Goal: Task Accomplishment & Management: Use online tool/utility

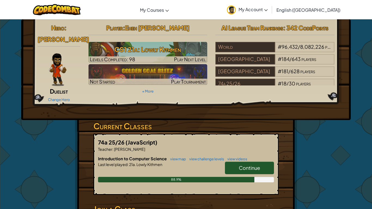
click at [262, 162] on link "Continue" at bounding box center [249, 168] width 49 height 13
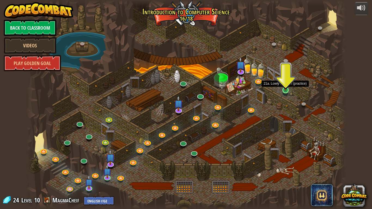
click at [288, 90] on img at bounding box center [286, 81] width 8 height 19
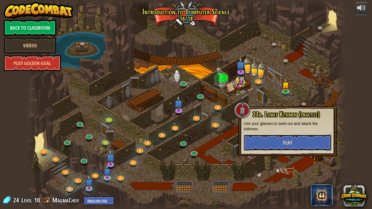
click at [259, 147] on button "Play" at bounding box center [288, 143] width 88 height 16
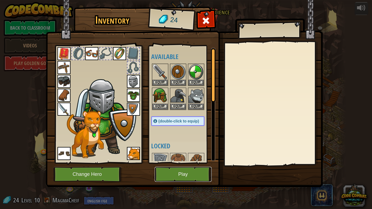
click at [186, 169] on button "Play" at bounding box center [183, 174] width 57 height 15
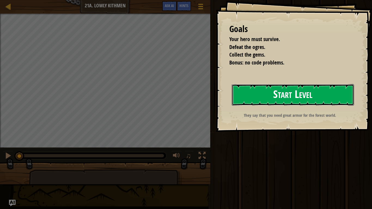
click at [271, 100] on button "Start Level" at bounding box center [293, 95] width 122 height 22
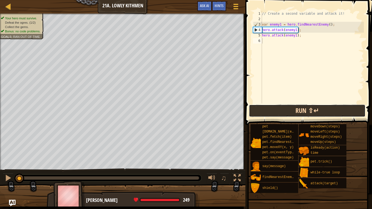
click at [298, 113] on button "Run ⇧↵" at bounding box center [307, 111] width 117 height 13
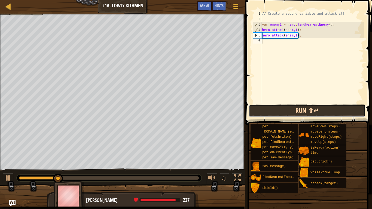
click at [283, 112] on button "Run ⇧↵" at bounding box center [307, 111] width 117 height 13
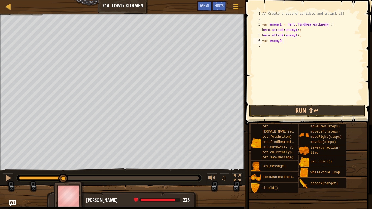
scroll to position [2, 3]
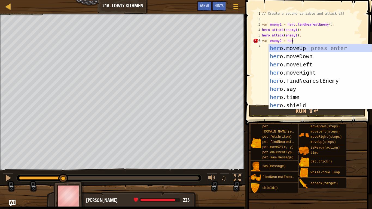
type textarea "var enemy2 = hero"
click at [308, 77] on div "hero .moveUp press enter hero .moveDown press enter hero .moveLeft press enter …" at bounding box center [320, 85] width 103 height 82
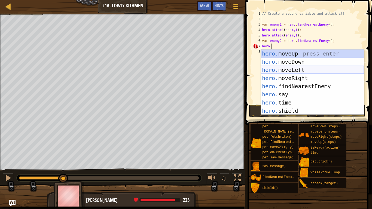
scroll to position [2, 1]
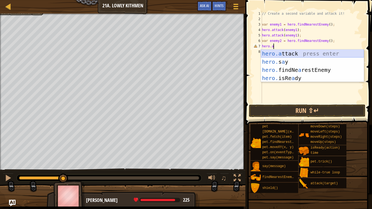
click at [298, 54] on div "hero.a ttack press enter hero. s a y press enter hero. findNe a restEnemy press…" at bounding box center [312, 74] width 103 height 49
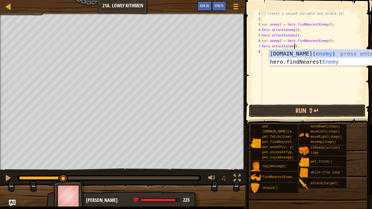
type textarea "hero.attack(enemy2);"
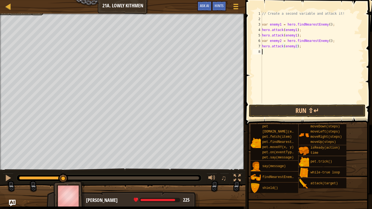
click at [282, 53] on div "// Create a second variable and attack it! var enemy1 = hero . findNearestEnemy…" at bounding box center [312, 63] width 103 height 104
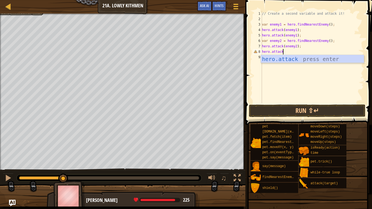
scroll to position [2, 3]
click at [279, 58] on div "hero.attack press enter" at bounding box center [312, 67] width 103 height 25
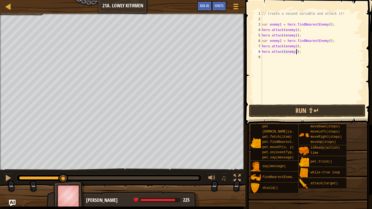
scroll to position [2, 5]
type textarea "hero.attack(enemy2);"
click at [266, 115] on button "Run ⇧↵" at bounding box center [307, 111] width 117 height 13
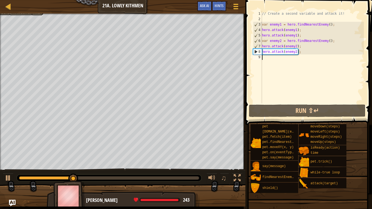
click at [269, 60] on div "// Create a second variable and attack it! var enemy1 = hero . findNearestEnemy…" at bounding box center [312, 63] width 103 height 104
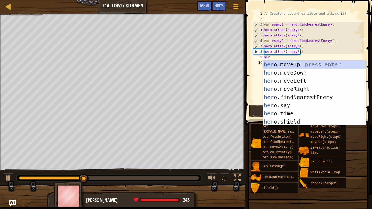
type textarea "hero"
click at [283, 71] on div "hero .moveUp press enter hero .moveDown press enter hero .moveLeft press enter …" at bounding box center [314, 101] width 103 height 82
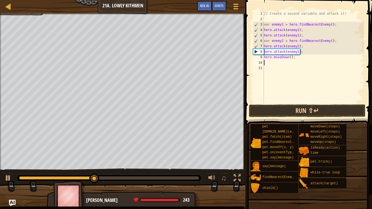
scroll to position [2, 0]
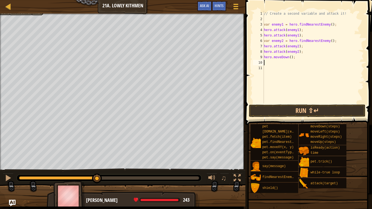
click at [278, 62] on div "// Create a second variable and attack it! var enemy1 = hero . findNearestEnemy…" at bounding box center [313, 63] width 101 height 104
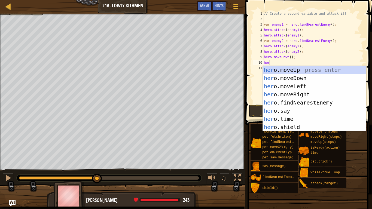
scroll to position [2, 1]
type textarea "hero"
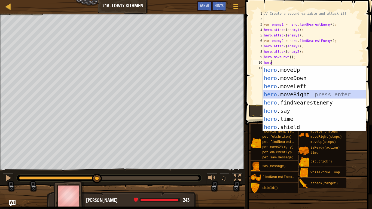
click at [285, 93] on div "hero .moveUp press enter hero .moveDown press enter hero .moveLeft press enter …" at bounding box center [314, 107] width 103 height 82
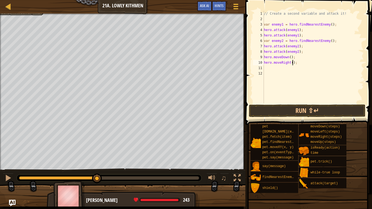
click at [292, 64] on div "// Create a second variable and attack it! var enemy1 = hero . findNearestEnemy…" at bounding box center [313, 63] width 101 height 104
type textarea "hero.moveRight(2);"
click at [298, 108] on button "Run ⇧↵" at bounding box center [307, 111] width 117 height 13
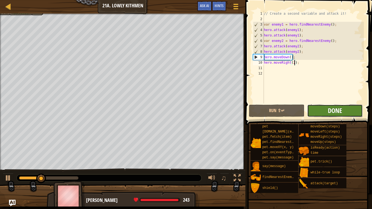
click at [328, 114] on button "Done" at bounding box center [335, 111] width 56 height 13
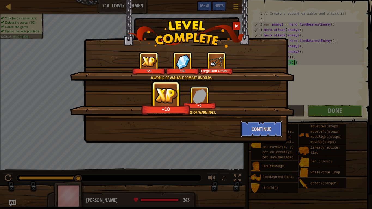
click at [257, 135] on button "Continue" at bounding box center [262, 129] width 42 height 16
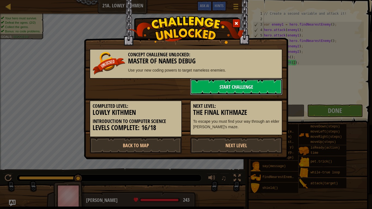
click at [225, 91] on link "Start Challenge" at bounding box center [236, 87] width 92 height 16
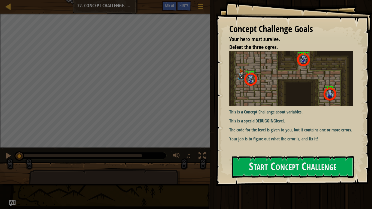
click at [248, 156] on div "Concept Challenge Goals Your hero must survive. Defeat the three ogres. This is…" at bounding box center [294, 93] width 156 height 186
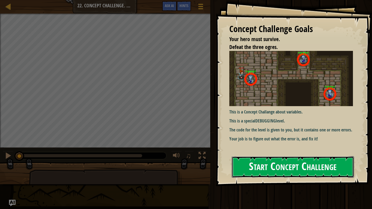
click at [246, 171] on button "Start Concept Challenge" at bounding box center [293, 167] width 122 height 22
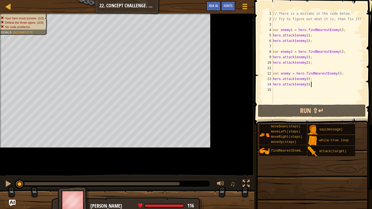
click at [266, 164] on div "moveDown(steps) moveLeft(steps) moveRight(steps) moveUp(steps) findNearestEnemy…" at bounding box center [313, 156] width 109 height 65
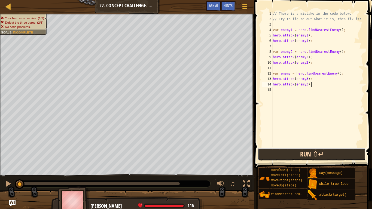
click at [290, 160] on button "Run ⇧↵" at bounding box center [312, 154] width 108 height 13
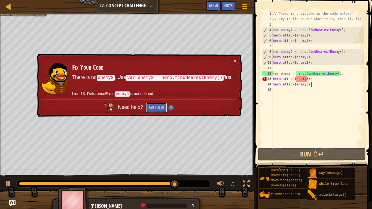
click at [146, 106] on button "Ask the AI" at bounding box center [156, 108] width 21 height 10
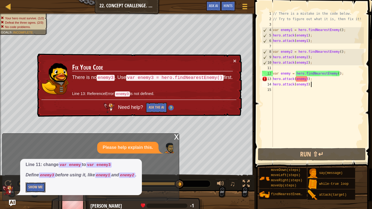
click at [34, 189] on button "Show Me" at bounding box center [36, 188] width 20 height 10
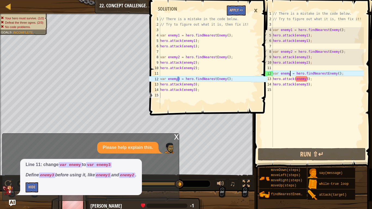
click at [290, 75] on div "// There is a mistake in the code below. // Try to figure out what it is, then …" at bounding box center [318, 84] width 92 height 147
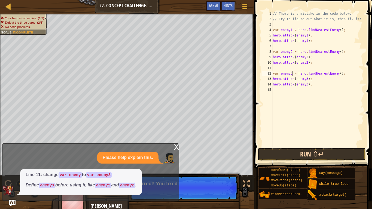
type textarea "var enemy3 = hero.findNearestEnemy();"
click at [292, 158] on button "Run ⇧↵" at bounding box center [312, 154] width 108 height 13
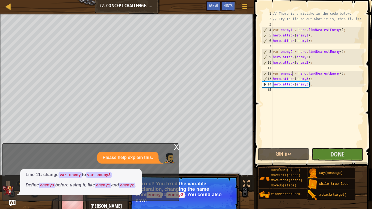
click at [177, 145] on div "x" at bounding box center [176, 146] width 5 height 5
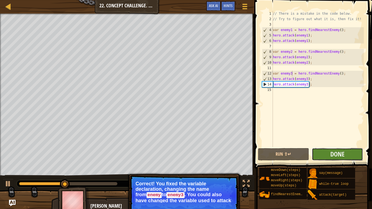
click at [350, 154] on button "Done" at bounding box center [337, 154] width 51 height 13
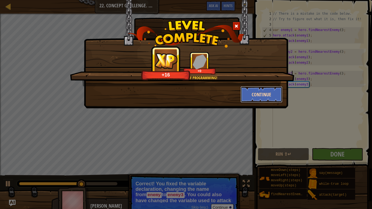
click at [264, 92] on button "Continue" at bounding box center [262, 94] width 42 height 16
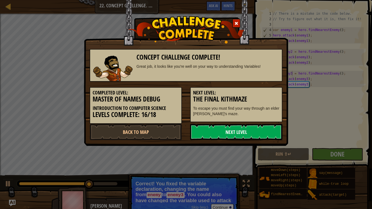
click at [215, 132] on link "Next Level" at bounding box center [236, 132] width 92 height 16
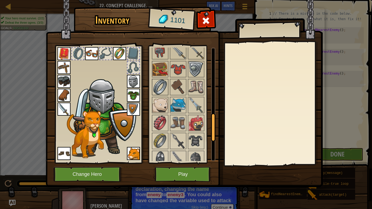
scroll to position [271, 0]
click at [161, 98] on img at bounding box center [160, 105] width 15 height 15
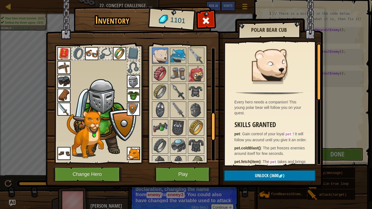
scroll to position [369, 0]
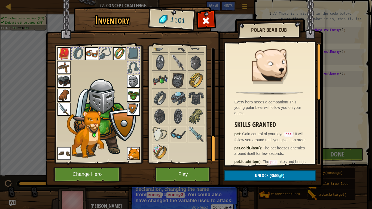
click at [150, 117] on div "Available Equip Equip Equip Equip Equip Equip Equip Equip Equip Equip Equip Equ…" at bounding box center [182, 104] width 67 height 118
click at [155, 118] on img at bounding box center [160, 116] width 15 height 15
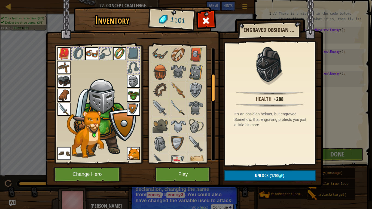
scroll to position [125, 0]
click at [189, 107] on img at bounding box center [196, 107] width 15 height 15
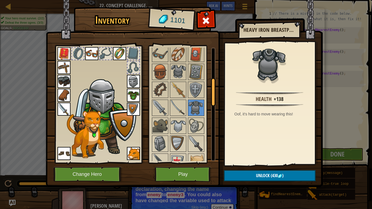
click at [133, 95] on img at bounding box center [133, 95] width 13 height 13
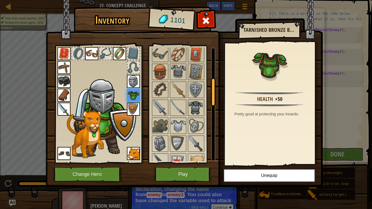
click at [197, 107] on img at bounding box center [196, 107] width 15 height 15
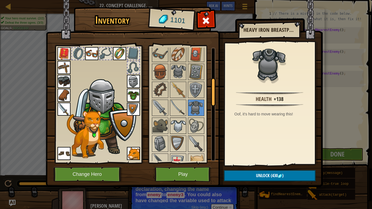
click at [176, 125] on img at bounding box center [178, 125] width 15 height 15
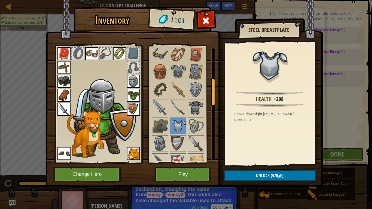
click at [193, 112] on img at bounding box center [196, 107] width 15 height 15
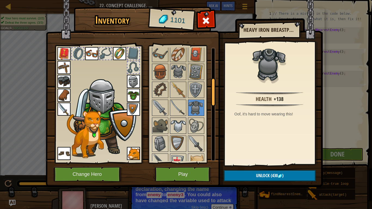
click at [180, 123] on img at bounding box center [178, 125] width 15 height 15
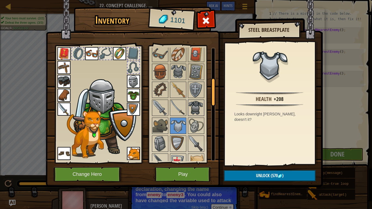
click at [197, 107] on img at bounding box center [196, 107] width 15 height 15
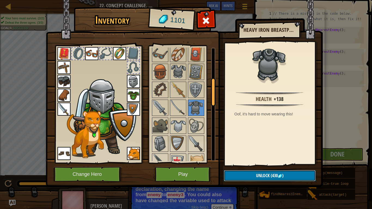
click at [241, 175] on button "Unlock (430 )" at bounding box center [270, 175] width 92 height 11
click at [241, 175] on button "Confirm" at bounding box center [270, 175] width 92 height 11
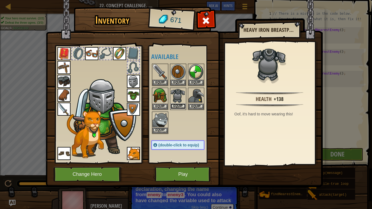
click at [181, 104] on button "Equip" at bounding box center [178, 107] width 15 height 6
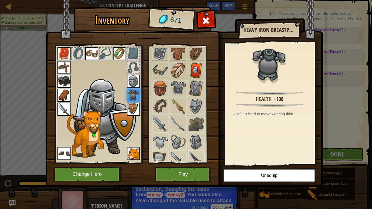
scroll to position [136, 0]
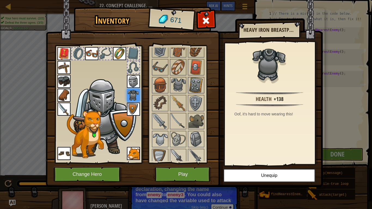
click at [194, 78] on img at bounding box center [196, 85] width 15 height 15
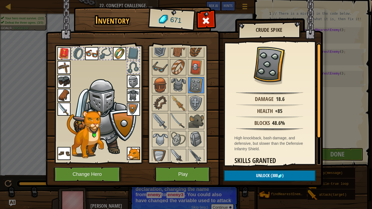
click at [136, 107] on img at bounding box center [133, 109] width 13 height 13
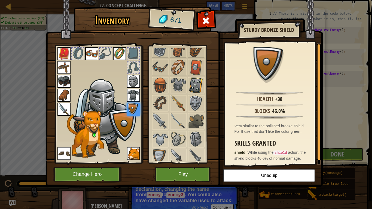
click at [194, 83] on img at bounding box center [196, 85] width 15 height 15
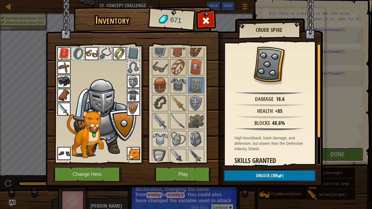
click at [132, 110] on img at bounding box center [133, 109] width 13 height 13
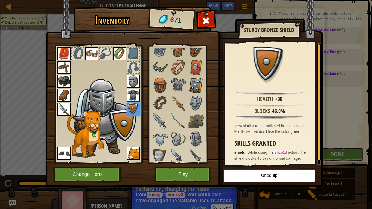
click at [197, 83] on img at bounding box center [196, 85] width 15 height 15
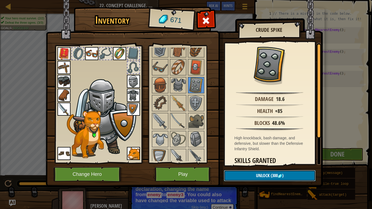
click at [233, 172] on button "Unlock (300 )" at bounding box center [270, 175] width 92 height 11
click at [233, 172] on button "Confirm" at bounding box center [270, 175] width 92 height 11
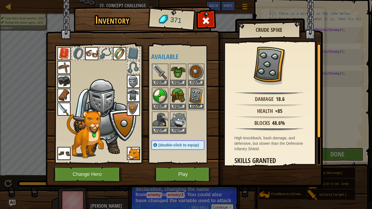
click at [194, 108] on button "Equip" at bounding box center [196, 107] width 15 height 6
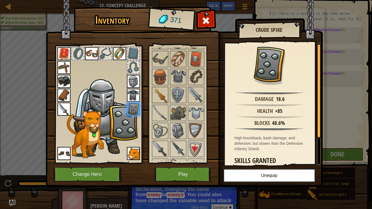
scroll to position [144, 0]
click at [190, 99] on img at bounding box center [196, 94] width 15 height 15
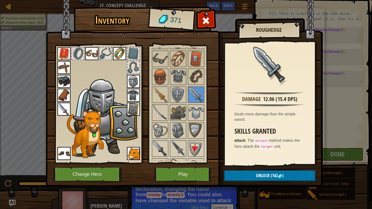
click at [60, 110] on img at bounding box center [63, 109] width 13 height 13
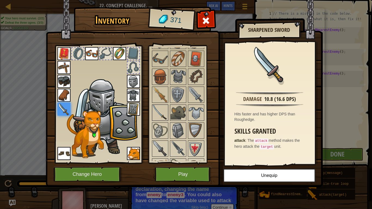
click at [159, 109] on img at bounding box center [160, 112] width 15 height 15
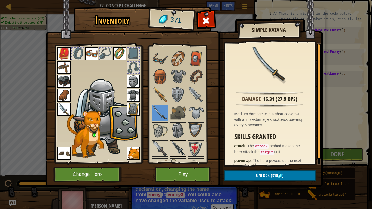
click at [174, 145] on img at bounding box center [178, 148] width 15 height 15
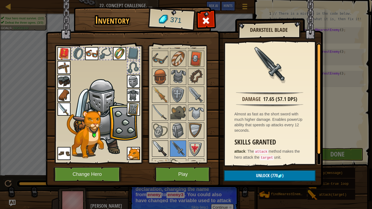
click at [164, 145] on img at bounding box center [160, 148] width 15 height 15
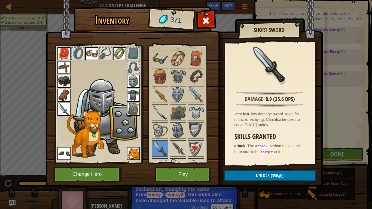
click at [161, 109] on img at bounding box center [160, 112] width 15 height 15
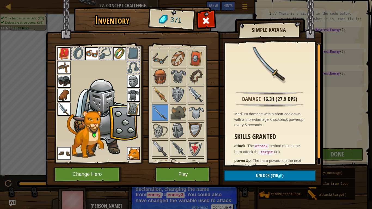
click at [195, 94] on img at bounding box center [196, 94] width 15 height 15
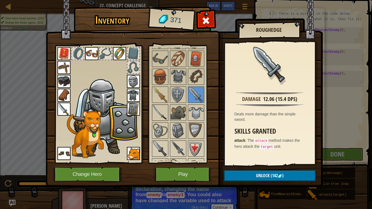
click at [163, 114] on img at bounding box center [160, 112] width 15 height 15
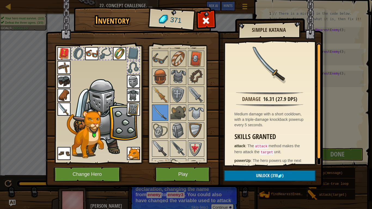
click at [64, 109] on img at bounding box center [63, 109] width 13 height 13
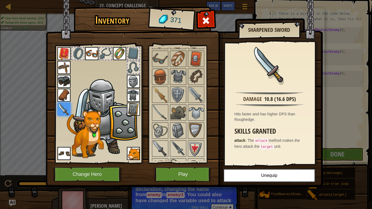
click at [163, 114] on img at bounding box center [160, 112] width 15 height 15
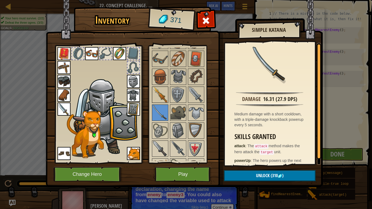
click at [161, 92] on img at bounding box center [160, 94] width 15 height 15
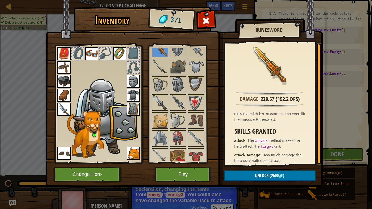
scroll to position [191, 0]
click at [195, 142] on img at bounding box center [196, 137] width 15 height 15
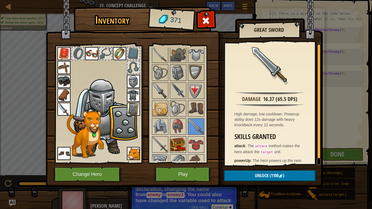
scroll to position [208, 0]
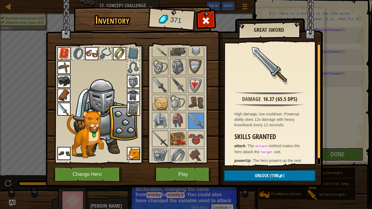
click at [165, 138] on img at bounding box center [160, 138] width 15 height 15
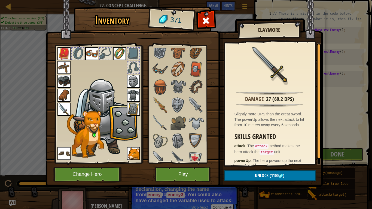
scroll to position [139, 0]
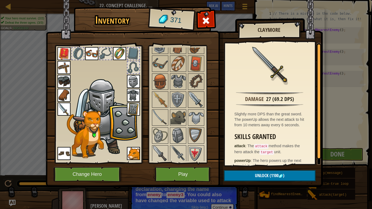
click at [196, 96] on img at bounding box center [196, 99] width 15 height 15
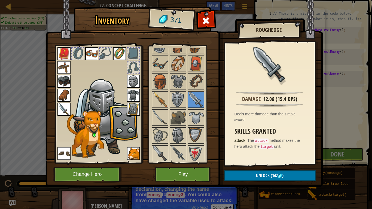
click at [63, 113] on img at bounding box center [63, 109] width 13 height 13
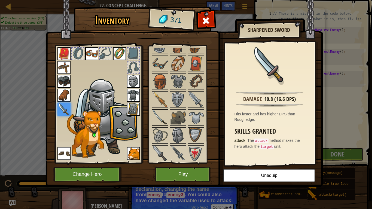
click at [164, 118] on img at bounding box center [160, 117] width 15 height 15
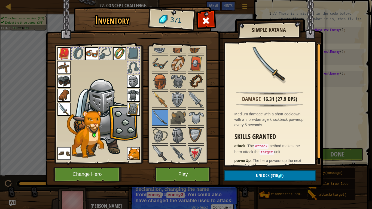
click at [202, 79] on img at bounding box center [196, 81] width 15 height 15
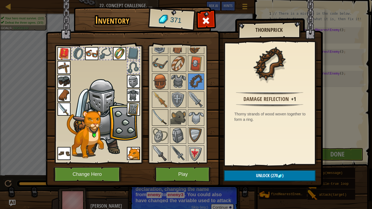
click at [160, 114] on img at bounding box center [160, 117] width 15 height 15
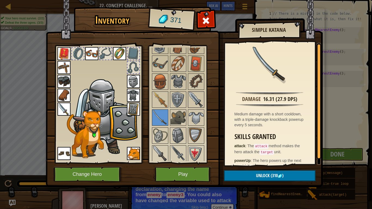
click at [197, 97] on img at bounding box center [196, 99] width 15 height 15
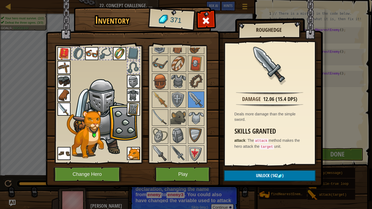
click at [66, 111] on img at bounding box center [63, 109] width 13 height 13
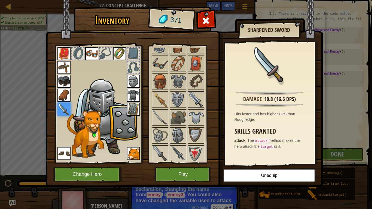
click at [195, 97] on img at bounding box center [196, 99] width 15 height 15
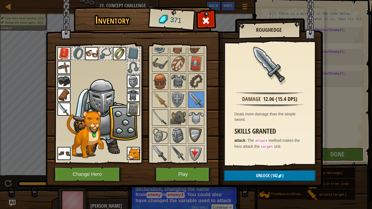
click at [64, 115] on img at bounding box center [63, 109] width 13 height 13
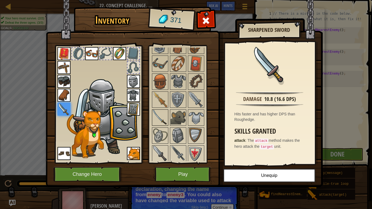
click at [156, 117] on img at bounding box center [160, 117] width 15 height 15
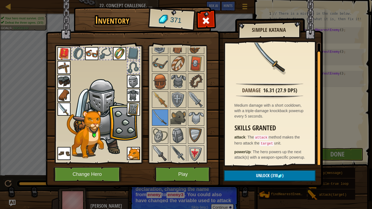
scroll to position [0, 0]
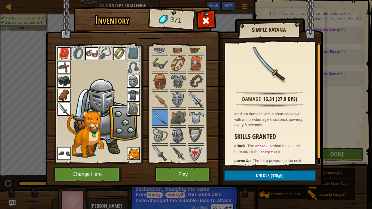
click at [196, 104] on img at bounding box center [196, 99] width 15 height 15
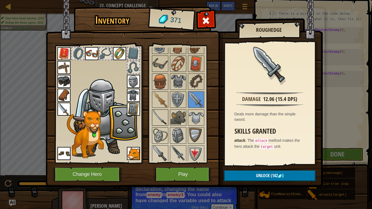
click at [158, 116] on img at bounding box center [160, 117] width 15 height 15
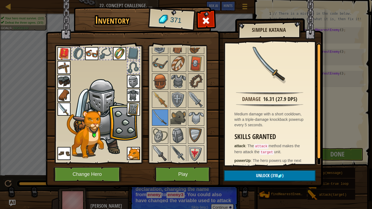
click at [66, 110] on img at bounding box center [63, 109] width 13 height 13
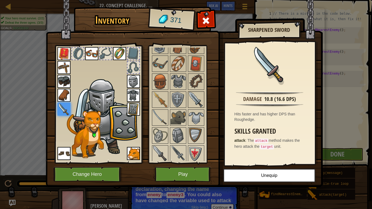
click at [195, 98] on img at bounding box center [196, 99] width 15 height 15
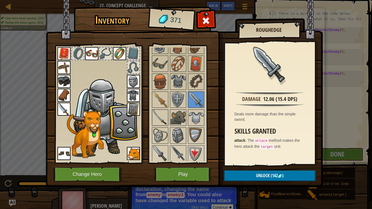
click at [153, 113] on img at bounding box center [160, 117] width 15 height 15
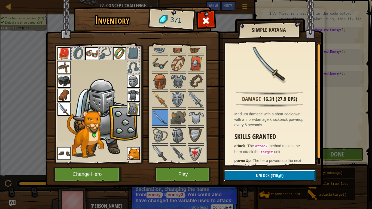
click at [261, 175] on span "Unlock" at bounding box center [263, 176] width 14 height 6
click at [261, 175] on button "Confirm" at bounding box center [270, 175] width 92 height 11
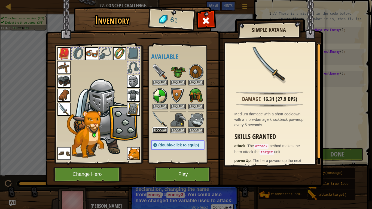
click at [164, 130] on button "Equip" at bounding box center [160, 130] width 15 height 6
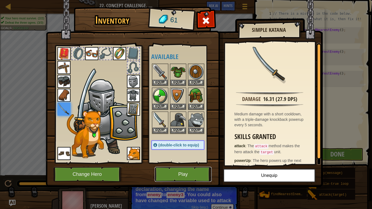
click at [191, 173] on button "Play" at bounding box center [183, 174] width 57 height 15
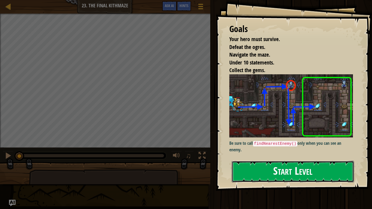
click at [272, 172] on button "Start Level" at bounding box center [293, 172] width 122 height 22
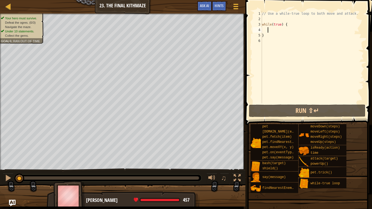
click at [268, 30] on div "// Use a while-true loop to both move and attack. while ( true ) { }" at bounding box center [312, 63] width 103 height 104
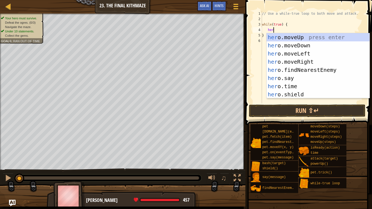
type textarea "hero"
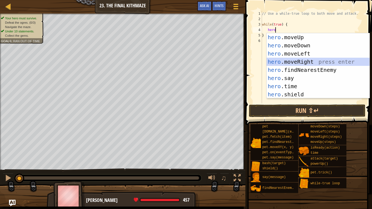
click at [288, 62] on div "hero .moveUp press enter hero .moveDown press enter hero .moveLeft press enter …" at bounding box center [318, 74] width 103 height 82
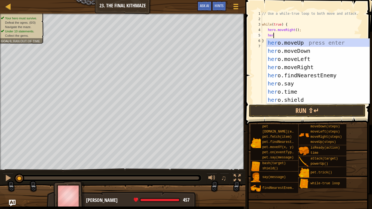
type textarea "hero"
click at [303, 45] on div "hero .moveUp press enter hero .moveDown press enter hero .moveLeft press enter …" at bounding box center [318, 80] width 103 height 82
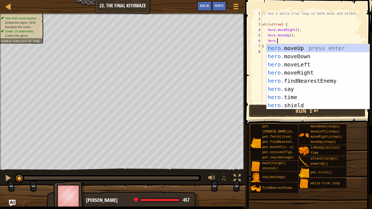
scroll to position [2, 2]
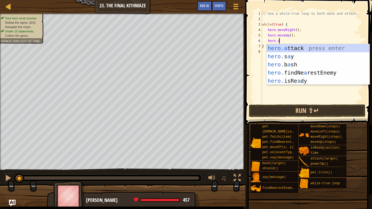
type textarea "[DOMAIN_NAME]"
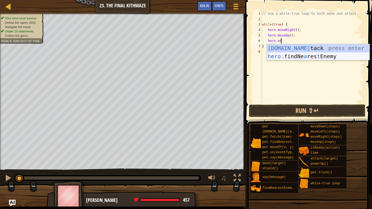
click at [300, 56] on div "[DOMAIN_NAME] tack press enter hero. findNe a res t Enemy press enter" at bounding box center [318, 60] width 103 height 33
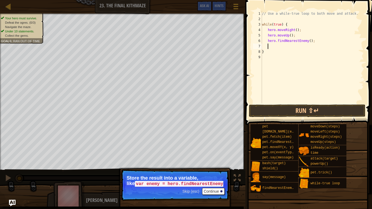
click at [303, 35] on div "// Use a while-true loop to both move and attack. while ( true ) { hero . moveR…" at bounding box center [312, 63] width 103 height 104
type textarea "hero.moveUp();"
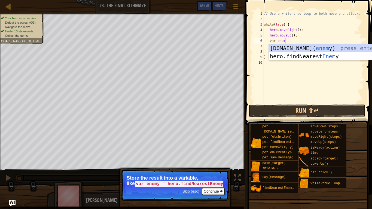
scroll to position [2, 3]
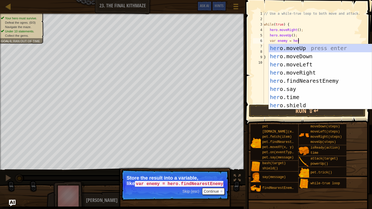
type textarea "var enemy = hero"
click at [310, 78] on div "hero .moveUp press enter hero .moveDown press enter hero .moveLeft press enter …" at bounding box center [320, 85] width 103 height 82
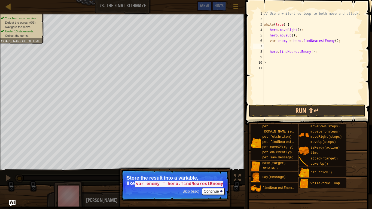
scroll to position [2, 0]
click at [316, 48] on div "// Use a while-true loop to both move and attack. while ( true ) { hero . moveR…" at bounding box center [313, 63] width 101 height 104
type textarea "h"
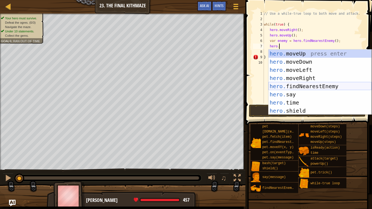
scroll to position [2, 2]
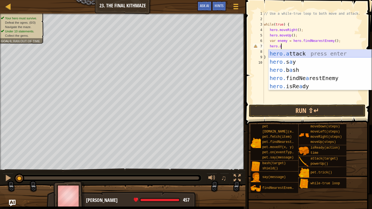
click at [297, 55] on div "hero.a ttack press enter hero. s a y press enter hero. b a sh press enter hero.…" at bounding box center [320, 78] width 103 height 57
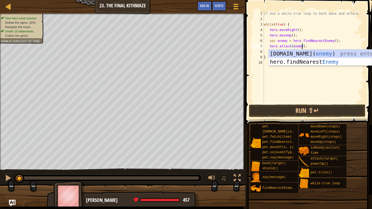
type textarea "hero.attack(enemy1);"
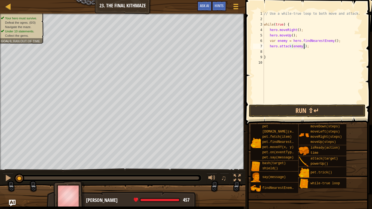
click at [282, 53] on div "// Use a while-true loop to both move and attack. while ( true ) { hero . moveR…" at bounding box center [313, 63] width 101 height 104
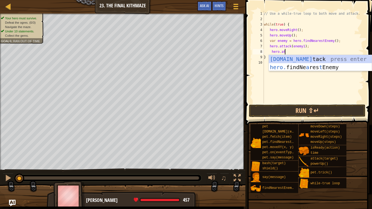
scroll to position [2, 3]
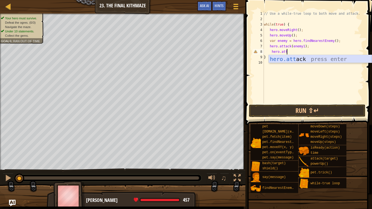
click at [293, 62] on div "hero.att ack press enter" at bounding box center [320, 67] width 103 height 25
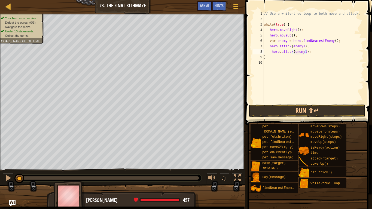
scroll to position [2, 6]
click at [309, 111] on button "Run ⇧↵" at bounding box center [307, 111] width 117 height 13
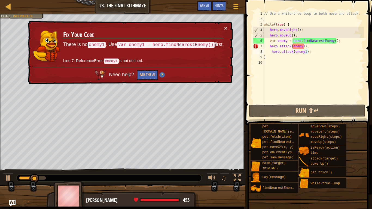
click at [286, 42] on div "// Use a while-true loop to both move and attack. while ( true ) { hero . moveR…" at bounding box center [313, 63] width 101 height 104
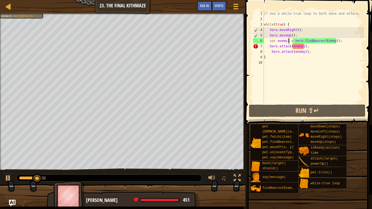
scroll to position [2, 4]
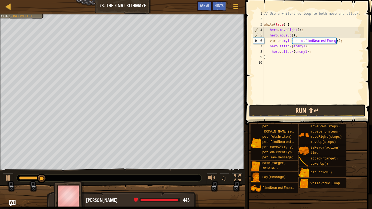
click at [308, 109] on button "Run ⇧↵" at bounding box center [307, 111] width 117 height 13
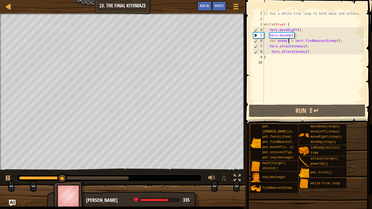
click at [297, 36] on div "// Use a while-true loop to both move and attack. while ( true ) { hero . moveR…" at bounding box center [313, 63] width 101 height 104
type textarea "hero.moveUp();"
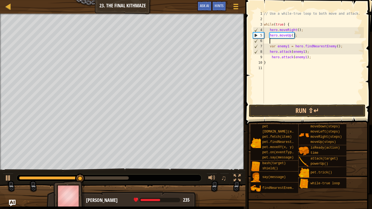
type textarea "h"
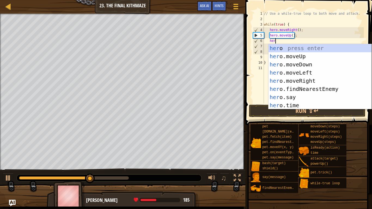
type textarea "hero"
click at [294, 64] on div "hero press enter hero .moveUp press enter hero .moveDown press enter hero .move…" at bounding box center [320, 85] width 103 height 82
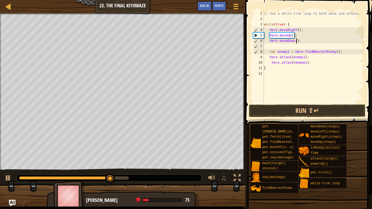
click at [297, 42] on div "// Use a while-true loop to both move and attack. while ( true ) { hero . moveR…" at bounding box center [313, 63] width 101 height 104
type textarea "hero.moveDown(2);"
click at [281, 107] on button "Run ⇧↵" at bounding box center [307, 111] width 117 height 13
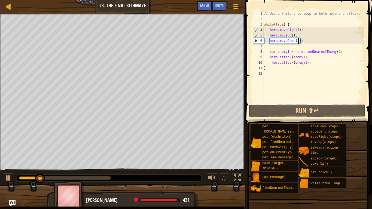
click at [275, 46] on div "// Use a while-true loop to both move and attack. while ( true ) { hero . moveR…" at bounding box center [313, 63] width 101 height 104
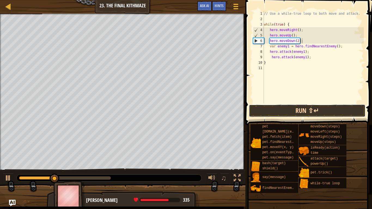
click at [269, 110] on button "Run ⇧↵" at bounding box center [307, 111] width 117 height 13
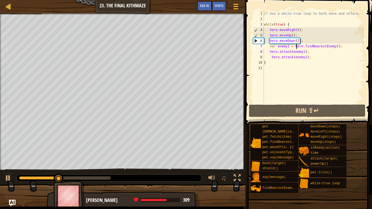
click at [297, 44] on div "// Use a while-true loop to both move and attack. while ( true ) { hero . moveR…" at bounding box center [313, 63] width 101 height 104
click at [298, 43] on div "// Use a while-true loop to both move and attack. while ( true ) { hero . moveR…" at bounding box center [313, 63] width 101 height 104
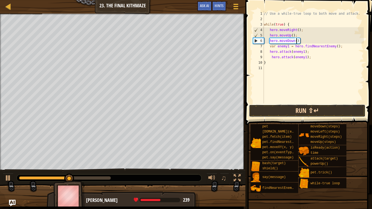
click at [284, 110] on button "Run ⇧↵" at bounding box center [307, 111] width 117 height 13
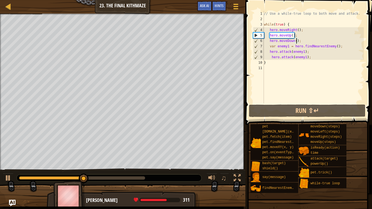
click at [300, 42] on div "// Use a while-true loop to both move and attack. while ( true ) { hero . moveR…" at bounding box center [313, 63] width 101 height 104
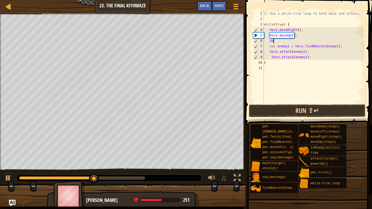
type textarea "h"
type textarea "hero.moveUp();"
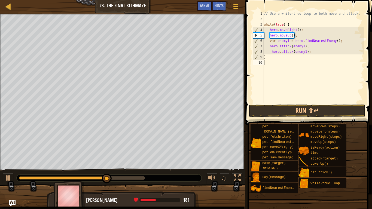
click at [284, 63] on div "// Use a while-true loop to both move and attack. while ( true ) { hero . moveR…" at bounding box center [313, 63] width 101 height 104
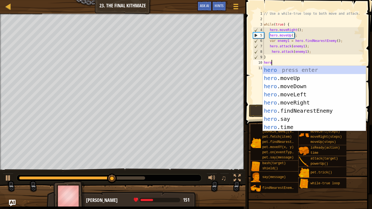
scroll to position [2, 1]
type textarea "hero."
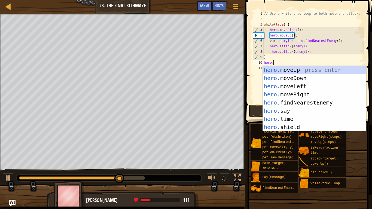
scroll to position [2, 1]
click at [280, 77] on div "hero. moveUp press enter hero. moveDown press enter hero. moveLeft press enter …" at bounding box center [314, 107] width 103 height 82
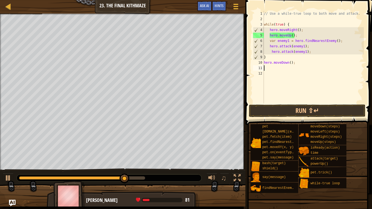
scroll to position [2, 0]
click at [291, 65] on div "// Use a while-true loop to both move and attack. while ( true ) { hero . moveR…" at bounding box center [313, 63] width 101 height 104
click at [291, 63] on div "// Use a while-true loop to both move and attack. while ( true ) { hero . moveR…" at bounding box center [313, 63] width 101 height 104
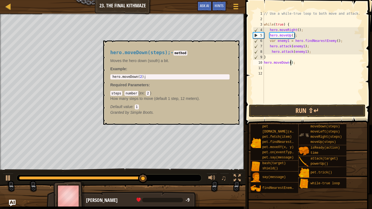
type textarea "hero.moveDown(2);"
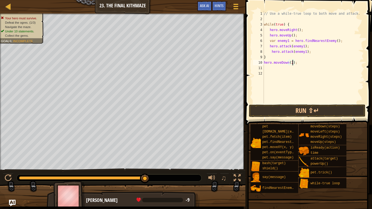
click at [270, 67] on div "// Use a while-true loop to both move and attack. while ( true ) { hero . moveR…" at bounding box center [313, 63] width 101 height 104
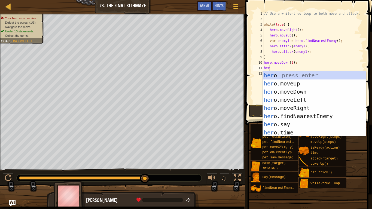
scroll to position [2, 1]
type textarea "hero"
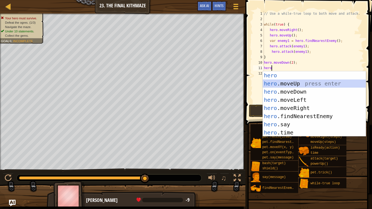
click at [302, 84] on div "hero press enter hero .moveUp press enter hero .moveDown press enter hero .move…" at bounding box center [314, 112] width 103 height 82
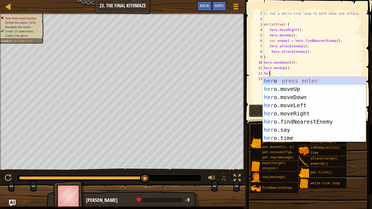
type textarea "hero"
click at [287, 114] on div "hero press enter hero .moveUp press enter hero .moveDown press enter hero .move…" at bounding box center [314, 118] width 103 height 82
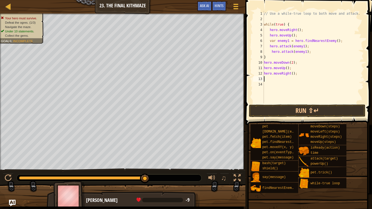
scroll to position [2, 0]
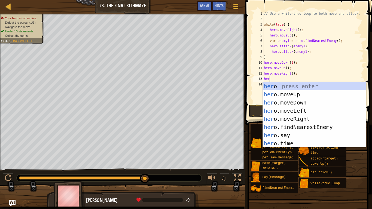
type textarea "hero"
click at [283, 94] on div "hero press enter hero .moveUp press enter hero .moveDown press enter hero .move…" at bounding box center [314, 123] width 103 height 82
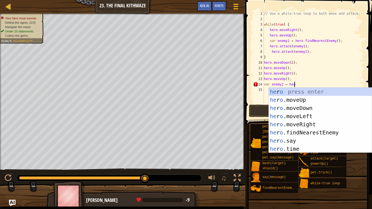
scroll to position [2, 4]
click at [278, 129] on div "he r o press enter he r o .moveUp press enter he r o .moveDown press enter he r…" at bounding box center [320, 129] width 103 height 82
type textarea "var enemy2 = hero.findNearestEnemy()"
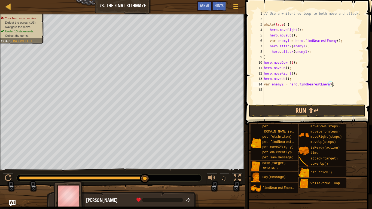
click at [281, 91] on div "// Use a while-true loop to both move and attack. while ( true ) { hero . moveR…" at bounding box center [313, 63] width 101 height 104
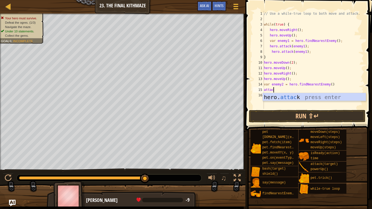
scroll to position [2, 1]
click at [282, 96] on div "hero. attack press enter" at bounding box center [314, 105] width 103 height 25
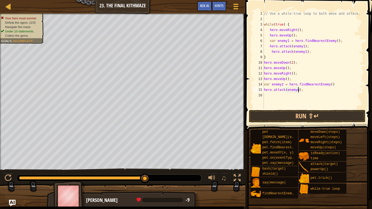
scroll to position [2, 5]
type textarea "hero.attack(enemy2);"
click at [284, 96] on div "// Use a while-true loop to both move and attack. while ( true ) { hero . moveR…" at bounding box center [313, 65] width 101 height 109
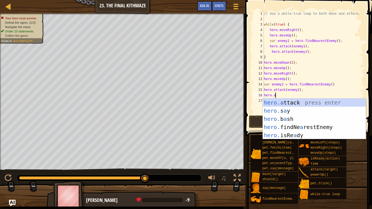
scroll to position [2, 1]
click at [296, 104] on div "hero.a ttack press enter hero. s a y press enter hero. b a sh press enter hero.…" at bounding box center [314, 127] width 103 height 57
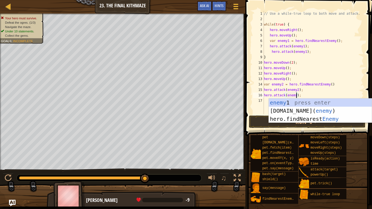
type textarea "hero.attack(enemy2);"
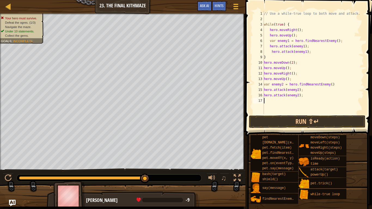
click at [280, 104] on div "// Use a while-true loop to both move and attack. while ( true ) { hero . moveR…" at bounding box center [313, 68] width 101 height 114
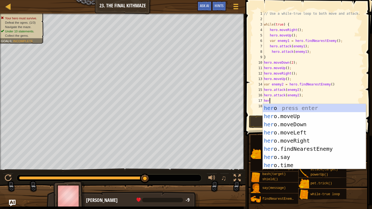
type textarea "hero"
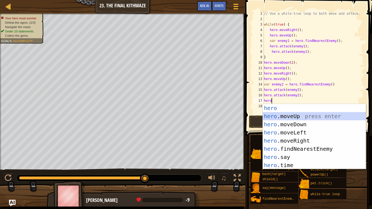
click at [286, 117] on div "hero press enter hero .moveUp press enter hero .moveDown press enter hero .move…" at bounding box center [314, 145] width 103 height 82
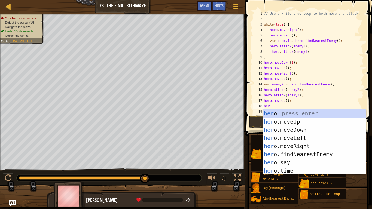
scroll to position [2, 0]
type textarea "h"
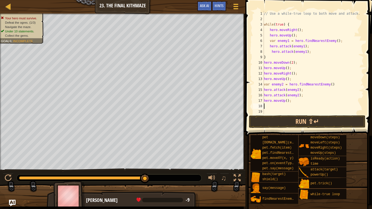
click at [285, 104] on div "// Use a while-true loop to both move and attack. while ( true ) { hero . moveR…" at bounding box center [313, 68] width 101 height 114
click at [284, 102] on div "// Use a while-true loop to both move and attack. while ( true ) { hero . moveR…" at bounding box center [313, 68] width 101 height 114
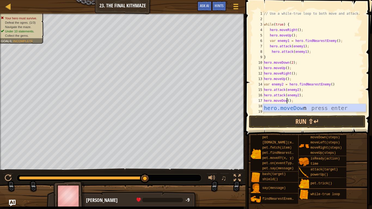
scroll to position [2, 4]
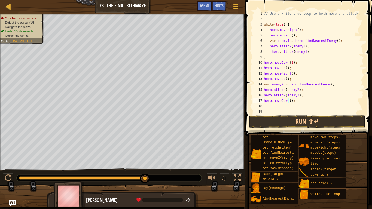
click at [291, 101] on div "// Use a while-true loop to both move and attack. while ( true ) { hero . moveR…" at bounding box center [313, 68] width 101 height 114
click at [285, 123] on button "Run ⇧↵" at bounding box center [307, 121] width 117 height 13
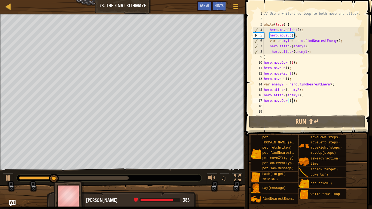
click at [288, 25] on div "// Use a while-true loop to both move and attack. while ( true ) { hero . moveR…" at bounding box center [313, 68] width 101 height 114
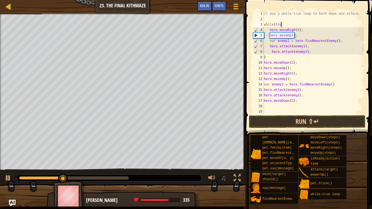
type textarea "w"
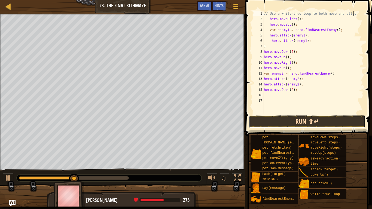
click at [276, 121] on button "Run ⇧↵" at bounding box center [307, 121] width 117 height 13
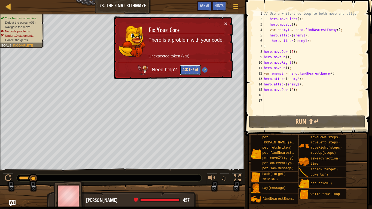
click at [192, 73] on button "Ask the AI" at bounding box center [190, 70] width 21 height 10
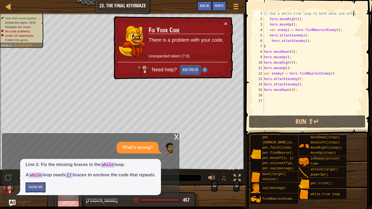
click at [190, 71] on button "Ask the AI" at bounding box center [190, 70] width 21 height 10
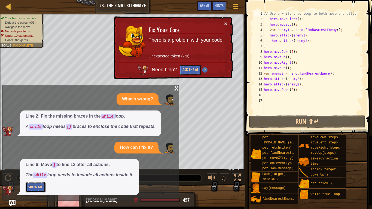
click at [35, 184] on button "Show Me" at bounding box center [36, 188] width 20 height 10
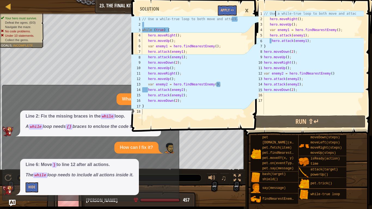
click at [275, 14] on div "// Use a while-true loop to both move and attac hero . moveRight ( ) ; hero . m…" at bounding box center [313, 68] width 101 height 114
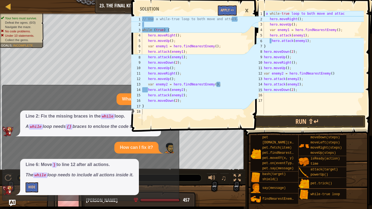
click at [343, 13] on div "a while - true loop to both move and attac hero . moveRight ( ) ; hero . moveUp…" at bounding box center [313, 68] width 101 height 114
type textarea "a"
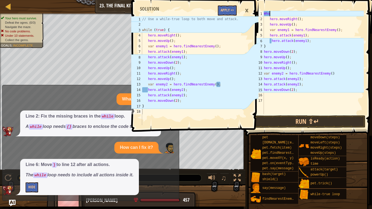
scroll to position [2, 0]
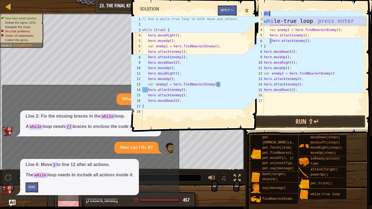
type textarea "Whil"
click at [326, 22] on div "whil e-true loop press enter" at bounding box center [314, 29] width 103 height 25
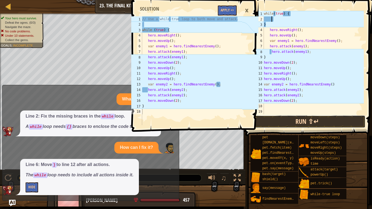
click at [275, 126] on button "Run ⇧↵" at bounding box center [307, 121] width 117 height 13
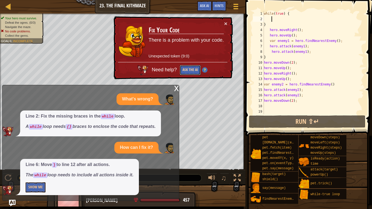
click at [194, 68] on button "Ask the AI" at bounding box center [190, 70] width 21 height 10
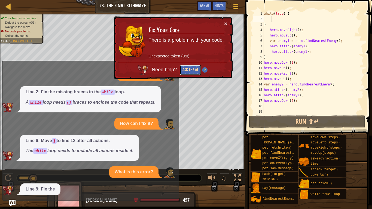
click at [194, 69] on button "Ask the AI" at bounding box center [190, 70] width 21 height 10
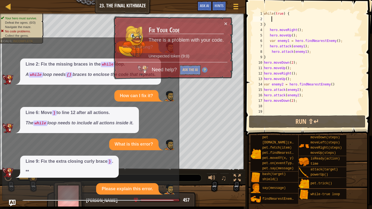
scroll to position [53, 0]
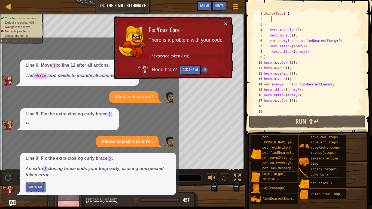
click at [281, 63] on div "while ( true ) { } hero . moveRight ( ) ; hero . moveUp ( ) ; var enemy1 = hero…" at bounding box center [313, 68] width 101 height 114
click at [295, 63] on div "while ( true ) { } hero . moveRight ( ) ; hero . moveUp ( ) ; var enemy1 = hero…" at bounding box center [313, 68] width 101 height 114
click at [296, 63] on div "while ( true ) { } hero . moveRight ( ) ; hero . moveUp ( ) ; var enemy1 = hero…" at bounding box center [313, 68] width 101 height 114
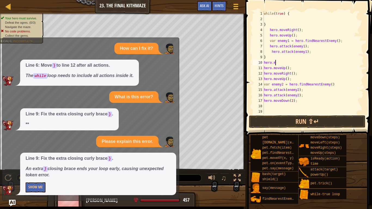
type textarea "h"
click at [268, 118] on button "Run ⇧↵" at bounding box center [307, 121] width 117 height 13
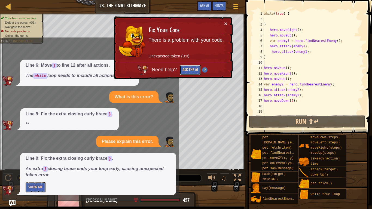
click at [194, 68] on button "Ask the AI" at bounding box center [190, 70] width 21 height 10
click at [223, 26] on td "Fix Your Code There is a problem with your code. Unexpected token (9:0)" at bounding box center [186, 41] width 76 height 41
click at [228, 23] on div "× Fix Your Code There is a problem with your code. Unexpected token (9:0) Need …" at bounding box center [173, 47] width 120 height 63
click at [226, 23] on button "×" at bounding box center [225, 24] width 3 height 6
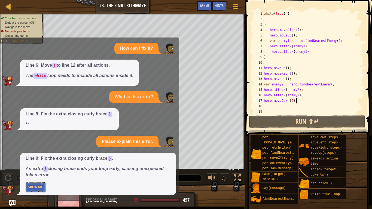
click at [311, 99] on div "while ( true ) { } hero . moveRight ( ) ; hero . moveUp ( ) ; var enemy1 = hero…" at bounding box center [313, 68] width 101 height 114
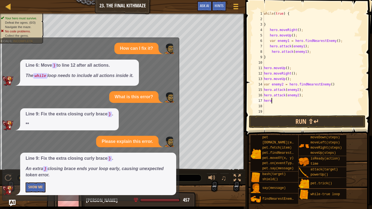
type textarea "h"
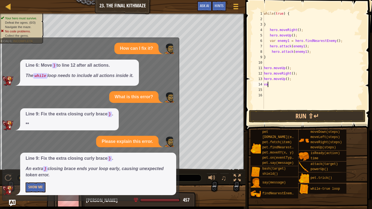
type textarea "v"
type textarea "h"
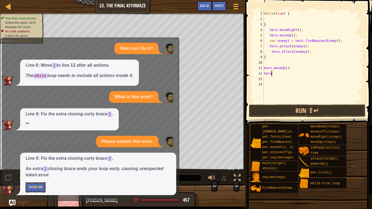
type textarea "h"
click at [267, 19] on div "while ( true ) { } hero . moveRight ( ) ; hero . moveUp ( ) ; var enemy1 = hero…" at bounding box center [313, 63] width 101 height 104
click at [265, 19] on div "while ( true ) { } hero . moveRight ( ) ; hero . moveUp ( ) ; var enemy1 = hero…" at bounding box center [313, 63] width 101 height 104
click at [9, 192] on img at bounding box center [7, 191] width 11 height 10
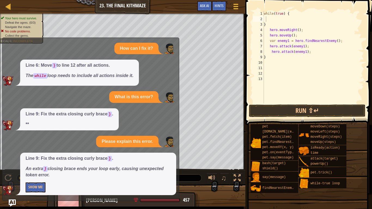
click at [11, 200] on img "Ask AI" at bounding box center [12, 203] width 7 height 7
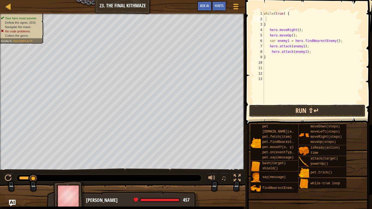
click at [296, 114] on button "Run ⇧↵" at bounding box center [307, 111] width 117 height 13
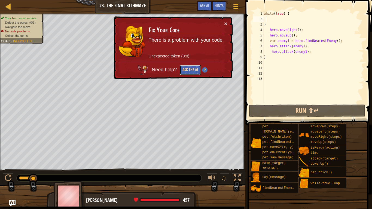
click at [188, 71] on button "Ask the AI" at bounding box center [190, 70] width 21 height 10
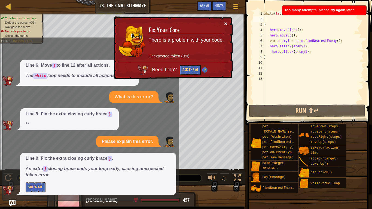
click at [226, 23] on button "×" at bounding box center [225, 24] width 3 height 6
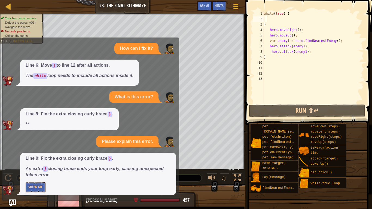
click at [11, 205] on img "Ask AI" at bounding box center [12, 203] width 7 height 7
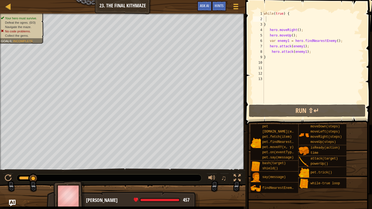
type textarea "hero.attack(enemy1);"
click at [320, 51] on div "while ( true ) { } hero . moveRight ( ) ; hero . moveUp ( ) ; var enemy1 = hero…" at bounding box center [313, 63] width 101 height 104
click at [271, 19] on div "while ( true ) { } hero . moveRight ( ) ; hero . moveUp ( ) ; var enemy1 = hero…" at bounding box center [313, 63] width 101 height 104
click at [264, 19] on div "while ( true ) { } hero . moveRight ( ) ; hero . moveUp ( ) ; var enemy1 = hero…" at bounding box center [313, 63] width 101 height 104
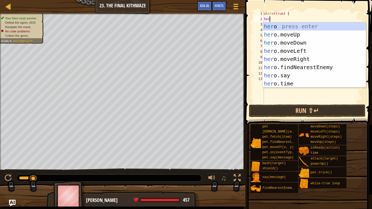
type textarea "hero"
click at [282, 61] on div "hero press enter hero .moveUp press enter hero .moveDown press enter hero .move…" at bounding box center [314, 63] width 103 height 82
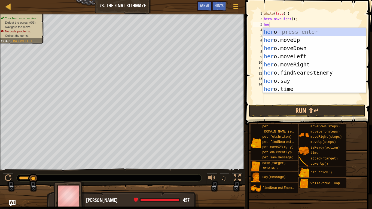
type textarea "hero"
click at [295, 42] on div "hero press enter hero .moveUp press enter hero .moveDown press enter hero .move…" at bounding box center [314, 69] width 103 height 82
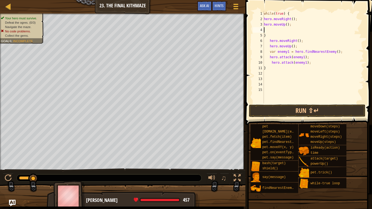
scroll to position [2, 1]
click at [284, 115] on button "Run ⇧↵" at bounding box center [307, 111] width 117 height 13
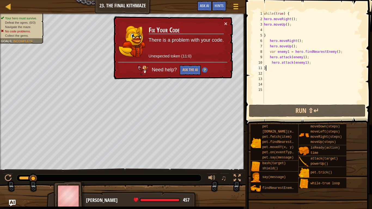
click at [270, 65] on div "while ( true ) { hero . moveRight ( ) ; hero . moveUp ( ) ; } hero . moveRight …" at bounding box center [313, 63] width 101 height 104
click at [270, 63] on div "while ( true ) { hero . moveRight ( ) ; hero . moveUp ( ) ; } hero . moveRight …" at bounding box center [313, 63] width 101 height 104
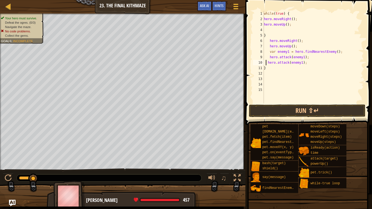
click at [269, 57] on div "while ( true ) { hero . moveRight ( ) ; hero . moveUp ( ) ; } hero . moveRight …" at bounding box center [313, 63] width 101 height 104
click at [269, 50] on div "while ( true ) { hero . moveRight ( ) ; hero . moveUp ( ) ; } hero . moveRight …" at bounding box center [313, 63] width 101 height 104
click at [269, 45] on div "while ( true ) { hero . moveRight ( ) ; hero . moveUp ( ) ; } hero . moveRight …" at bounding box center [313, 63] width 101 height 104
click at [269, 42] on div "while ( true ) { hero . moveRight ( ) ; hero . moveUp ( ) ; } hero . moveRight …" at bounding box center [313, 63] width 101 height 104
click at [296, 47] on div "while ( true ) { hero . moveRight ( ) ; hero . moveUp ( ) ; } hero . moveRight …" at bounding box center [313, 63] width 101 height 104
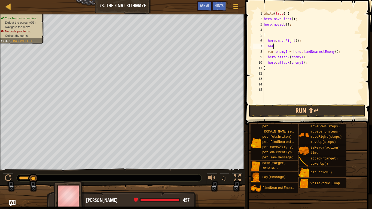
type textarea "h"
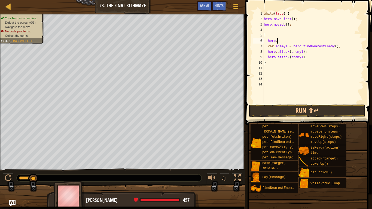
type textarea "h"
click at [296, 106] on button "Run ⇧↵" at bounding box center [307, 111] width 117 height 13
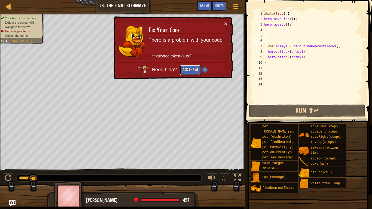
click at [195, 71] on button "Ask the AI" at bounding box center [190, 70] width 21 height 10
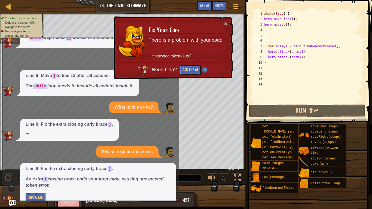
scroll to position [53, 0]
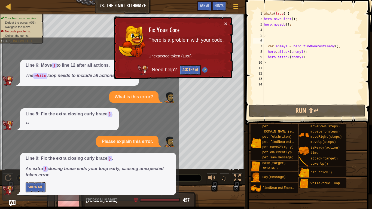
click at [266, 64] on div "while ( true ) { hero . moveRight ( ) ; hero . moveUp ( ) ; } var enemy1 = hero…" at bounding box center [313, 63] width 101 height 104
type textarea "}"
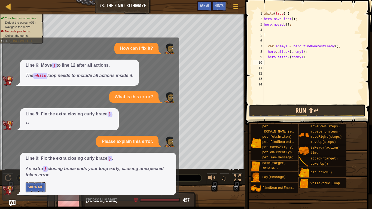
click at [312, 113] on button "Run ⇧↵" at bounding box center [307, 111] width 117 height 13
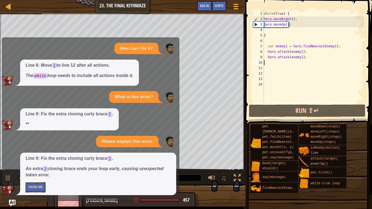
click at [8, 201] on div at bounding box center [122, 197] width 245 height 27
click at [11, 200] on img "Ask AI" at bounding box center [12, 203] width 7 height 7
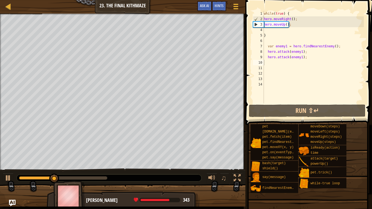
click at [270, 32] on div "while ( true ) { hero . moveRight ( ) ; hero . moveUp ( ) ; } var enemy1 = hero…" at bounding box center [313, 63] width 101 height 104
click at [266, 31] on div "while ( true ) { hero . moveRight ( ) ; hero . moveUp ( ) ; } var enemy1 = hero…" at bounding box center [313, 63] width 101 height 104
click at [266, 43] on div "while ( true ) { hero . moveRight ( ) ; hero . moveUp ( ) ; } var enemy1 = hero…" at bounding box center [313, 63] width 101 height 104
type textarea "}"
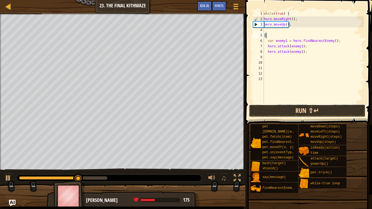
click at [282, 107] on button "Run ⇧↵" at bounding box center [307, 111] width 117 height 13
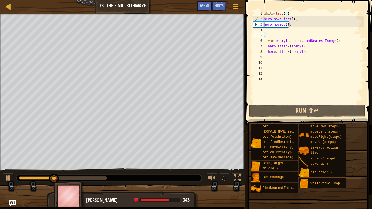
click at [271, 30] on div "while ( true ) { hero . moveRight ( ) ; hero . moveUp ( ) ; } var enemy1 = hero…" at bounding box center [313, 63] width 101 height 104
click at [265, 29] on div "while ( true ) { hero . moveRight ( ) ; hero . moveUp ( ) ; } var enemy1 = hero…" at bounding box center [313, 63] width 101 height 104
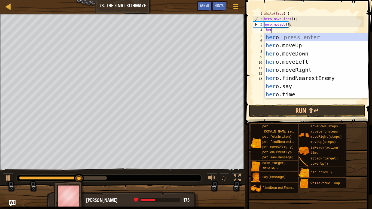
type textarea "hero"
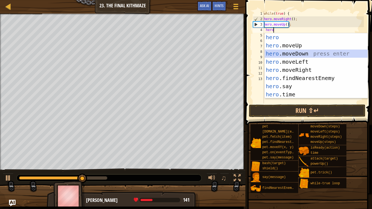
click at [275, 55] on div "hero press enter hero .moveUp press enter hero .moveDown press enter hero .move…" at bounding box center [316, 74] width 103 height 82
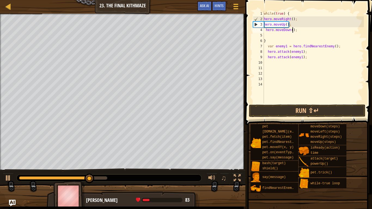
click at [292, 32] on div "while ( true ) { hero . moveRight ( ) ; hero . moveUp ( ) ; hero . moveDown ( )…" at bounding box center [313, 63] width 101 height 104
click at [276, 110] on button "Run ⇧↵" at bounding box center [307, 111] width 117 height 13
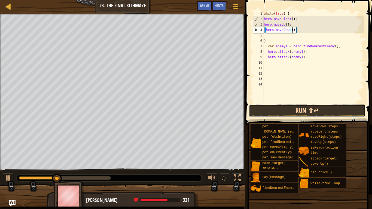
click at [288, 112] on button "Run ⇧↵" at bounding box center [307, 111] width 117 height 13
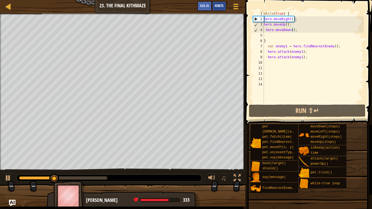
click at [216, 10] on div "Hints" at bounding box center [219, 6] width 14 height 10
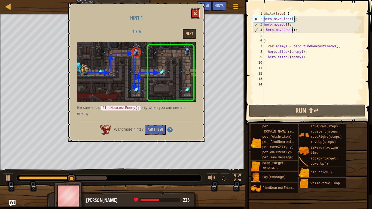
click at [197, 13] on span at bounding box center [195, 14] width 4 height 4
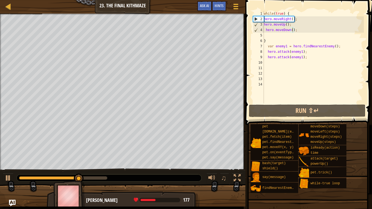
click at [349, 47] on div "while ( true ) { hero . moveRight ( ) ; hero . moveUp ( ) ; hero . moveDown ( )…" at bounding box center [313, 63] width 101 height 104
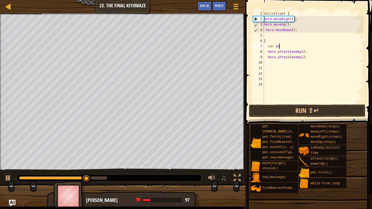
type textarea "v"
click at [318, 55] on div "while ( true ) { hero . moveRight ( ) ; hero . moveUp ( ) ; hero . moveDown ( )…" at bounding box center [313, 63] width 101 height 104
type textarea "h"
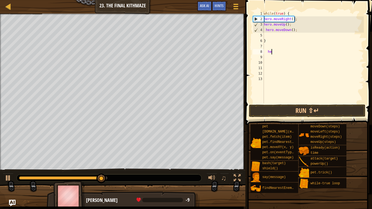
type textarea "h"
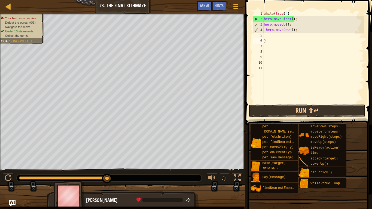
click at [303, 28] on div "while ( true ) { hero . moveRight ( ) ; hero . moveUp ( ) ; hero . moveDown ( )…" at bounding box center [313, 63] width 101 height 104
type textarea "h"
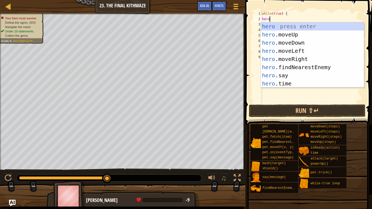
type textarea "hero."
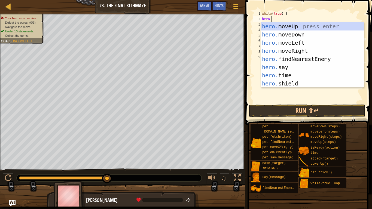
scroll to position [2, 1]
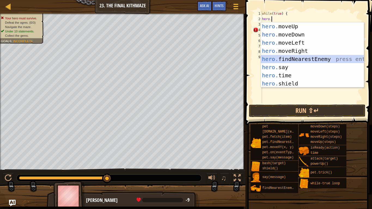
click at [300, 57] on div "hero. moveUp press enter hero. moveDown press enter hero. moveLeft press enter …" at bounding box center [312, 63] width 103 height 82
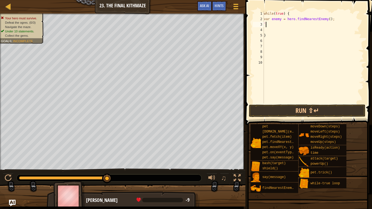
scroll to position [2, 0]
type textarea "`"
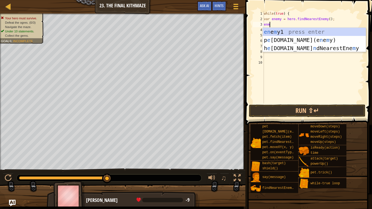
type textarea "enmy"
click at [287, 33] on div "en e my 1 press enter [PERSON_NAME][DOMAIN_NAME](e n e my ) press enter h e [DO…" at bounding box center [314, 48] width 103 height 41
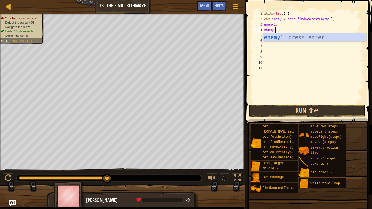
scroll to position [2, 1]
click at [274, 112] on button "Run ⇧↵" at bounding box center [307, 111] width 117 height 13
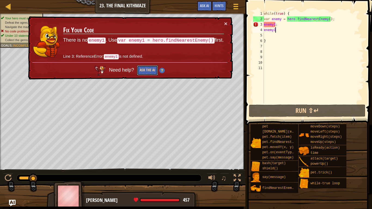
click at [143, 70] on button "Ask the AI" at bounding box center [147, 70] width 21 height 10
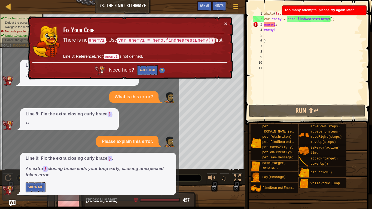
click at [265, 26] on div "while ( true ) { var enemy = hero . findNearestEnemy ( ) ; enemy1 ; enemy1 }" at bounding box center [313, 63] width 101 height 104
click at [263, 25] on div "3" at bounding box center [258, 24] width 11 height 5
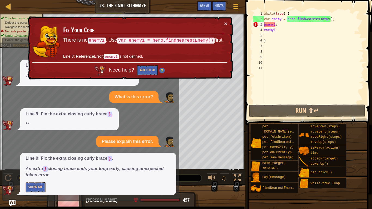
click at [289, 14] on div "while ( true ) { var enemy = hero . findNearestEnemy ( ) ; enemy1 ; enemy1 }" at bounding box center [313, 63] width 101 height 104
type textarea "while(true) {"
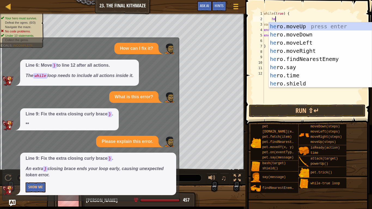
type textarea "h"
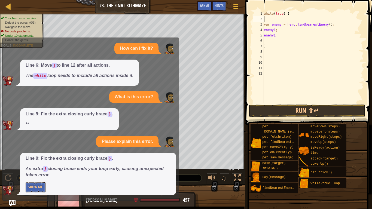
scroll to position [2, 0]
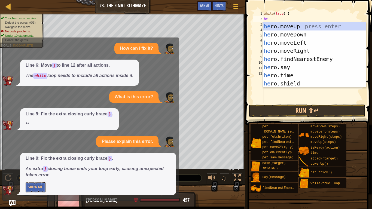
type textarea "heo"
click at [290, 50] on div "he r o .moveUp press enter he r o .moveDown press enter he r o .moveLeft press …" at bounding box center [314, 63] width 103 height 82
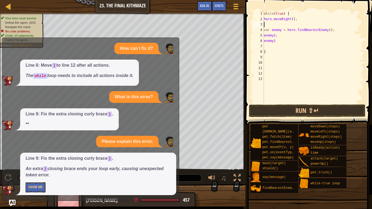
scroll to position [2, 0]
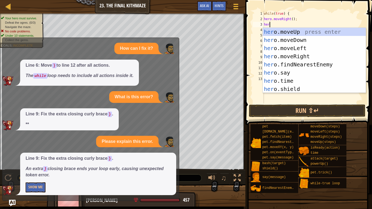
type textarea "hero"
click at [303, 33] on div "hero .moveUp press enter hero .moveDown press enter hero .moveLeft press enter …" at bounding box center [314, 69] width 103 height 82
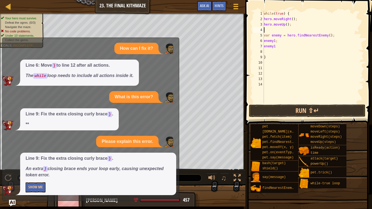
scroll to position [2, 0]
click at [264, 41] on div "while ( true ) { hero . moveRight ( ) ; hero . moveUp ( ) ; var enemy = hero . …" at bounding box center [313, 63] width 101 height 104
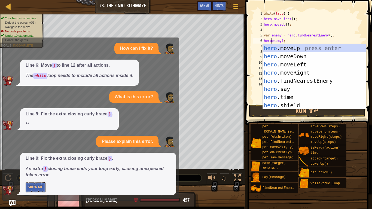
scroll to position [41, 0]
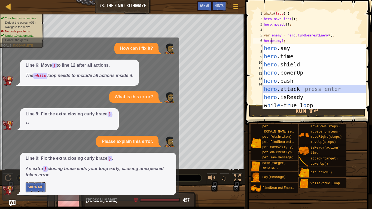
click at [287, 90] on div "hero .say press enter hero .time press enter hero .shield press enter hero .pow…" at bounding box center [314, 85] width 103 height 82
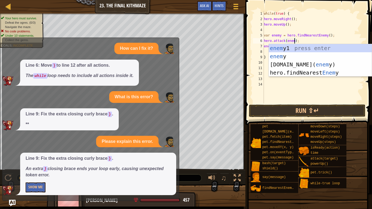
scroll to position [2, 5]
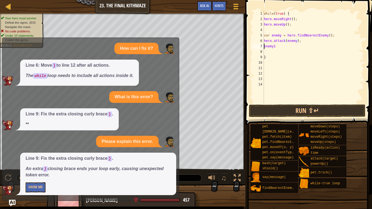
click at [264, 46] on div "while ( true ) { hero . moveRight ( ) ; hero . moveUp ( ) ; var enemy = hero . …" at bounding box center [313, 63] width 101 height 104
click at [276, 47] on div "while ( true ) { hero . moveRight ( ) ; hero . moveUp ( ) ; var enemy = hero . …" at bounding box center [313, 63] width 101 height 104
type textarea "e"
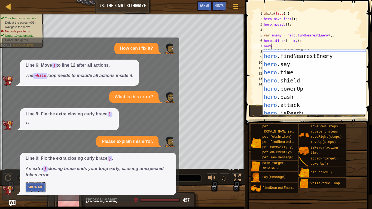
scroll to position [41, 0]
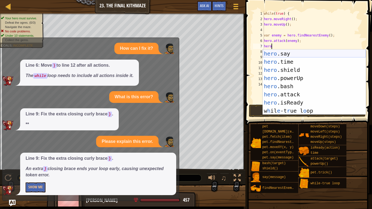
click at [321, 93] on div "hero .say press enter hero .time press enter hero .shield press enter hero .pow…" at bounding box center [314, 91] width 103 height 82
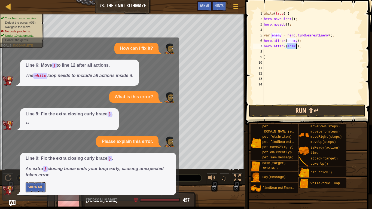
type textarea "hero.attack(enemy);"
click at [271, 106] on button "Run ⇧↵" at bounding box center [307, 111] width 117 height 13
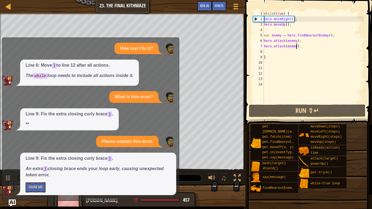
click at [12, 203] on img "Ask AI" at bounding box center [12, 203] width 7 height 7
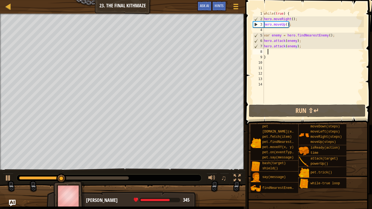
click at [268, 52] on div "while ( true ) { hero . moveRight ( ) ; hero . moveUp ( ) ; var enemy = hero . …" at bounding box center [313, 63] width 101 height 104
click at [266, 50] on div "while ( true ) { hero . moveRight ( ) ; hero . moveUp ( ) ; var enemy = hero . …" at bounding box center [313, 63] width 101 height 104
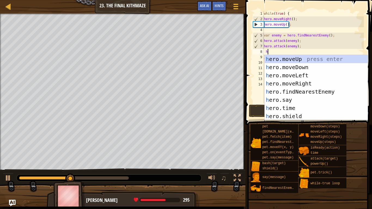
scroll to position [0, 0]
type textarea "hero"
click at [288, 66] on div "hero .moveUp press enter hero .moveDown press enter hero .moveLeft press enter …" at bounding box center [316, 96] width 103 height 82
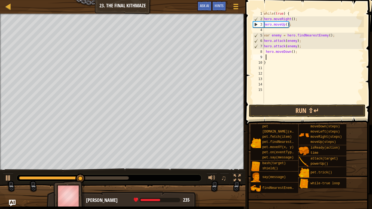
click at [293, 53] on div "while ( true ) { hero . moveRight ( ) ; hero . moveUp ( ) ; var enemy = hero . …" at bounding box center [313, 63] width 101 height 104
click at [290, 114] on button "Run ⇧↵" at bounding box center [307, 111] width 117 height 13
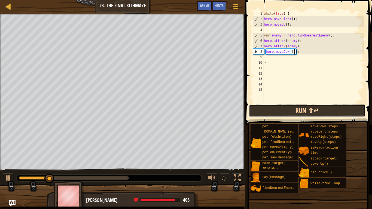
click at [279, 107] on button "Run ⇧↵" at bounding box center [307, 111] width 117 height 13
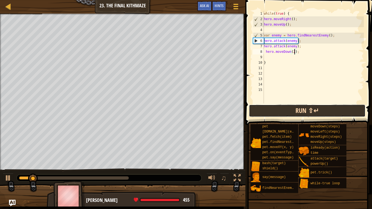
click at [279, 108] on button "Run ⇧↵" at bounding box center [307, 111] width 117 height 13
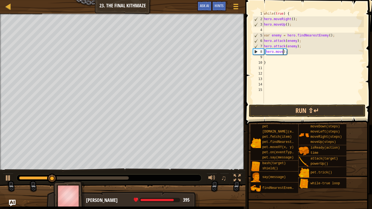
scroll to position [2, 3]
click at [294, 51] on div "while ( true ) { hero . moveRight ( ) ; hero . moveUp ( ) ; var enemy = hero . …" at bounding box center [313, 63] width 101 height 104
type textarea "her"
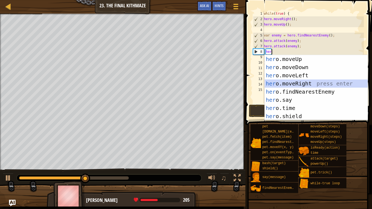
click at [322, 83] on div "her o.moveUp press enter her o.moveDown press enter her o.moveLeft press enter …" at bounding box center [316, 96] width 103 height 82
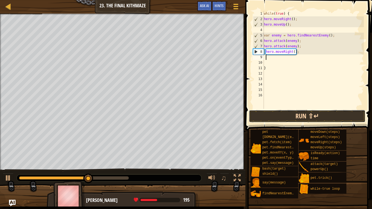
click at [299, 115] on button "Run ⇧↵" at bounding box center [307, 116] width 117 height 13
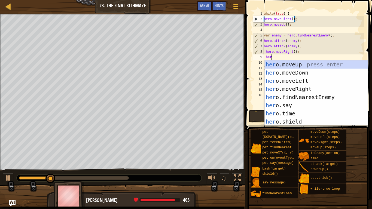
type textarea "hero"
click at [297, 69] on div "hero .moveUp press enter hero .moveDown press enter hero .moveLeft press enter …" at bounding box center [316, 101] width 103 height 82
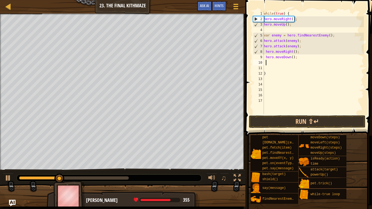
scroll to position [2, 0]
click at [293, 60] on div "while ( true ) { hero . moveRight ( ) ; hero . moveUp ( ) ; var enemy = hero . …" at bounding box center [313, 68] width 101 height 114
click at [293, 58] on div "while ( true ) { hero . moveRight ( ) ; hero . moveUp ( ) ; var enemy = hero . …" at bounding box center [313, 68] width 101 height 114
type textarea "hero.moveDown(2);"
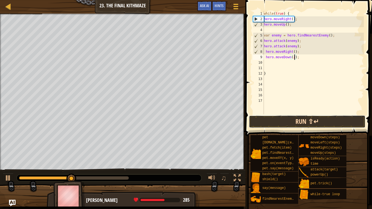
click at [285, 123] on button "Run ⇧↵" at bounding box center [307, 121] width 117 height 13
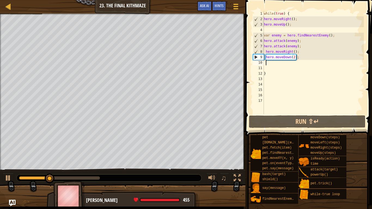
click at [273, 65] on div "while ( true ) { hero . moveRight ( ) ; hero . moveUp ( ) ; var enemy = hero . …" at bounding box center [313, 68] width 101 height 114
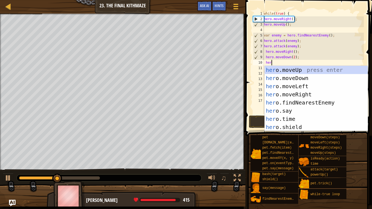
type textarea "hero"
click at [289, 69] on div "hero .moveUp press enter hero .moveDown press enter hero .moveLeft press enter …" at bounding box center [316, 107] width 103 height 82
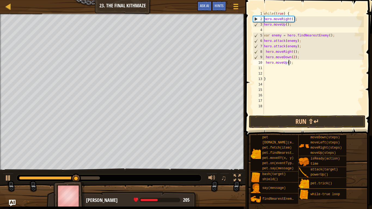
click at [288, 64] on div "while ( true ) { hero . moveRight ( ) ; hero . moveUp ( ) ; var enemy = hero . …" at bounding box center [313, 68] width 101 height 114
type textarea "hero.moveUp(2);"
click at [271, 69] on div "while ( true ) { hero . moveRight ( ) ; hero . moveUp ( ) ; var enemy = hero . …" at bounding box center [313, 68] width 101 height 114
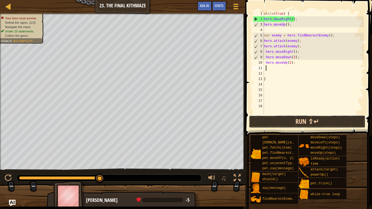
click at [266, 120] on button "Run ⇧↵" at bounding box center [307, 121] width 117 height 13
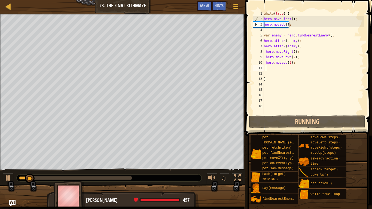
click at [291, 65] on div "while ( true ) { hero . moveRight ( ) ; hero . moveUp ( ) ; var enemy = hero . …" at bounding box center [313, 68] width 101 height 114
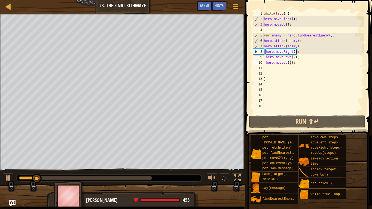
type textarea "hero.moveUp();"
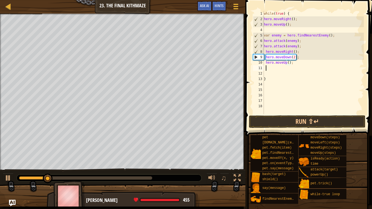
click at [280, 68] on div "while ( true ) { hero . moveRight ( ) ; hero . moveUp ( ) ; var enemy = hero . …" at bounding box center [313, 68] width 101 height 114
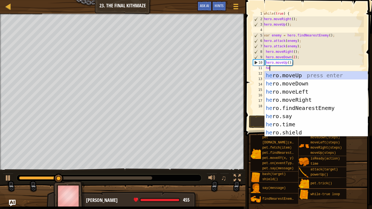
scroll to position [2, 1]
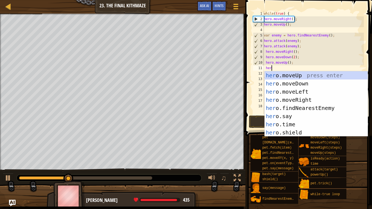
type textarea "hero"
click at [296, 100] on div "hero .moveUp press enter hero .moveDown press enter hero .moveLeft press enter …" at bounding box center [316, 112] width 103 height 82
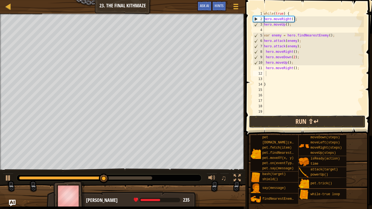
click at [298, 121] on button "Run ⇧↵" at bounding box center [307, 121] width 117 height 13
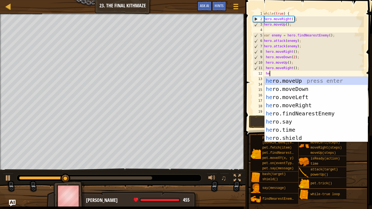
type textarea "hero"
click at [292, 85] on div "hero .moveUp press enter hero .moveDown press enter hero .moveLeft press enter …" at bounding box center [316, 118] width 103 height 82
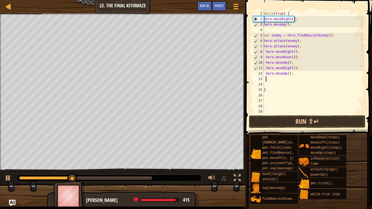
scroll to position [2, 0]
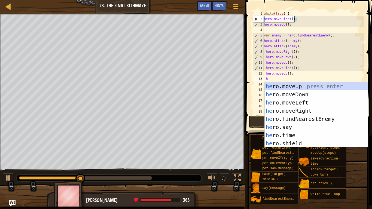
type textarea "h"
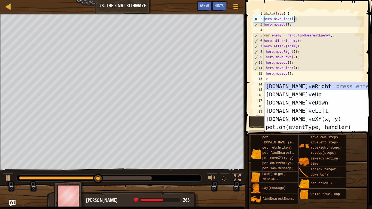
scroll to position [2, 0]
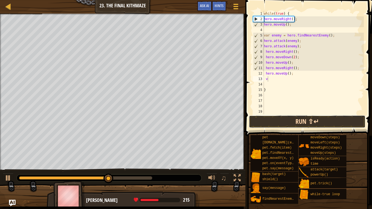
click at [261, 119] on button "Run ⇧↵" at bounding box center [307, 121] width 117 height 13
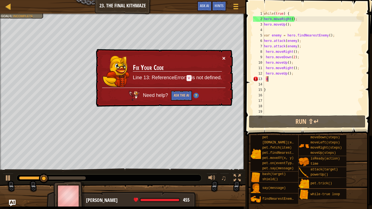
click at [224, 58] on button "×" at bounding box center [223, 59] width 3 height 6
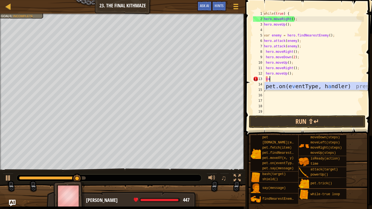
scroll to position [2, 1]
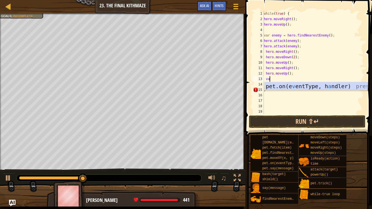
type textarea "v"
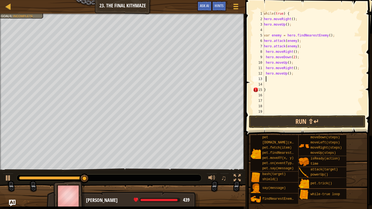
scroll to position [2, 0]
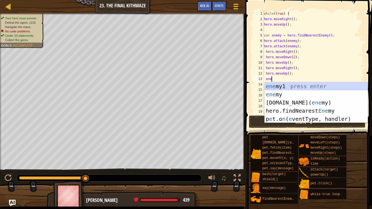
type textarea "enem"
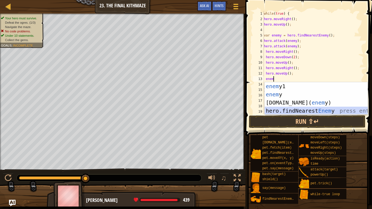
click at [300, 112] on div "enem y1 press enter enem y press enter [DOMAIN_NAME]( enem y) press enter hero.…" at bounding box center [316, 106] width 103 height 49
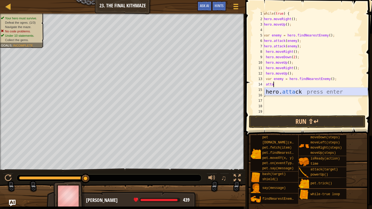
click at [279, 94] on div "hero. [PERSON_NAME] press enter" at bounding box center [316, 100] width 103 height 25
type textarea "hero.attack(enemy);"
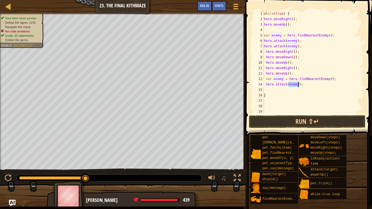
click at [288, 90] on div "while ( true ) { hero . moveRight ( ) ; hero . moveUp ( ) ; var enemy = hero . …" at bounding box center [313, 68] width 101 height 114
click at [265, 90] on div "while ( true ) { hero . moveRight ( ) ; hero . moveUp ( ) ; var enemy = hero . …" at bounding box center [313, 68] width 101 height 114
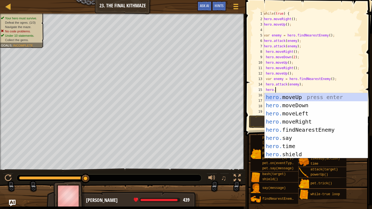
scroll to position [2, 2]
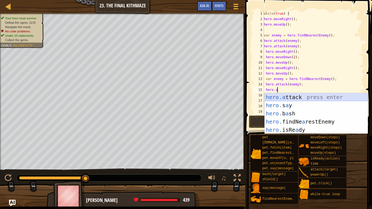
click at [289, 97] on div "hero.a ttack press enter hero. s a y press enter hero. b a sh press enter hero.…" at bounding box center [316, 121] width 103 height 57
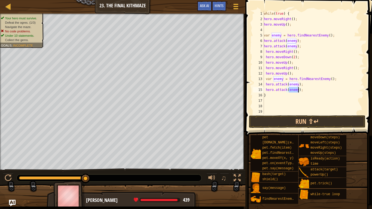
click at [291, 129] on span at bounding box center [308, 209] width 123 height 161
click at [290, 123] on button "Run ⇧↵" at bounding box center [307, 121] width 117 height 13
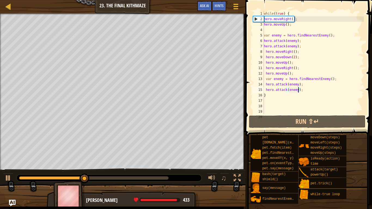
click at [271, 94] on div "while ( true ) { hero . moveRight ( ) ; hero . moveUp ( ) ; var enemy = hero . …" at bounding box center [313, 68] width 101 height 114
type textarea "}"
click at [265, 93] on div "while ( true ) { hero . moveRight ( ) ; hero . moveUp ( ) ; var enemy = hero . …" at bounding box center [313, 68] width 101 height 114
click at [266, 102] on div "while ( true ) { hero . moveRight ( ) ; hero . moveUp ( ) ; var enemy = hero . …" at bounding box center [313, 68] width 101 height 114
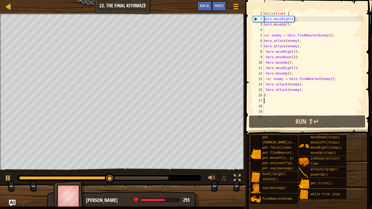
click at [265, 91] on div "while ( true ) { hero . moveRight ( ) ; hero . moveUp ( ) ; var enemy = hero . …" at bounding box center [313, 68] width 101 height 114
type textarea "hero.attack(enemy);"
click at [302, 92] on div "while ( true ) { hero . moveRight ( ) ; hero . moveUp ( ) ; var enemy = hero . …" at bounding box center [313, 68] width 101 height 114
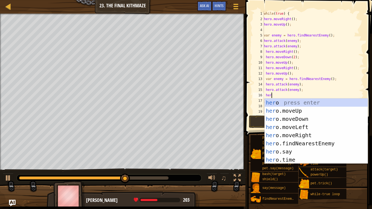
type textarea "hero"
click at [309, 120] on div "hero press enter hero .moveUp press enter hero .moveDown press enter hero .move…" at bounding box center [316, 140] width 103 height 82
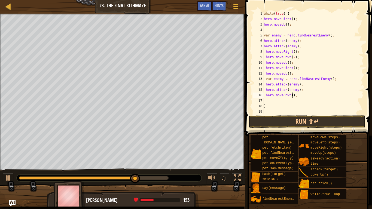
click at [293, 95] on div "while ( true ) { hero . moveRight ( ) ; hero . moveUp ( ) ; var enemy = hero . …" at bounding box center [313, 68] width 101 height 114
type textarea "hero.moveDown(2);"
click at [274, 100] on div "while ( true ) { hero . moveRight ( ) ; hero . moveUp ( ) ; var enemy = hero . …" at bounding box center [313, 68] width 101 height 114
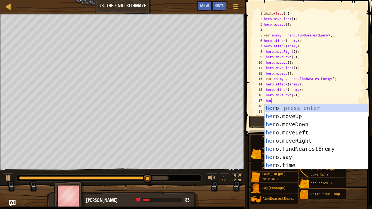
type textarea "hero"
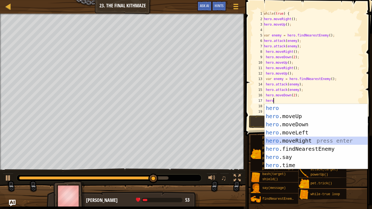
click at [291, 139] on div "hero press enter hero .moveUp press enter hero .moveDown press enter hero .move…" at bounding box center [316, 145] width 103 height 82
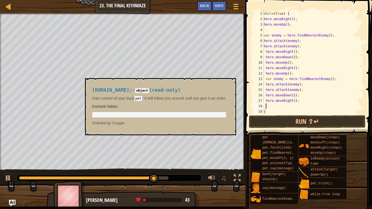
scroll to position [2, 0]
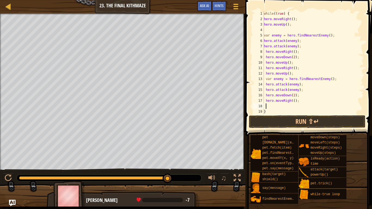
click at [291, 101] on div "while ( true ) { hero . moveRight ( ) ; hero . moveUp ( ) ; var enemy = hero . …" at bounding box center [313, 68] width 101 height 114
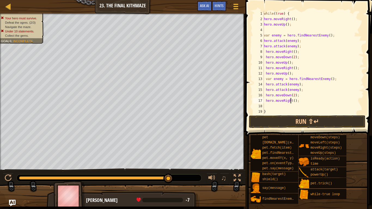
click at [292, 101] on div "while ( true ) { hero . moveRight ( ) ; hero . moveUp ( ) ; var enemy = hero . …" at bounding box center [313, 68] width 101 height 114
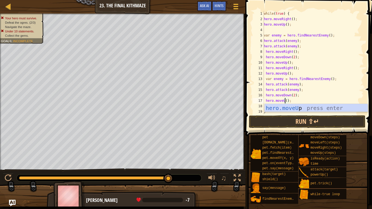
type textarea "hero.moveUp();"
click at [285, 101] on div "while ( true ) { hero . moveRight ( ) ; hero . moveUp ( ) ; var enemy = hero . …" at bounding box center [313, 68] width 101 height 114
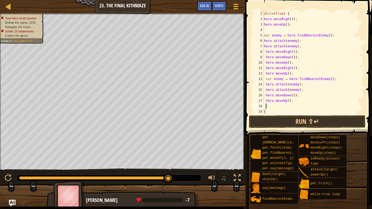
click at [272, 106] on div "while ( true ) { hero . moveRight ( ) ; hero . moveUp ( ) ; var enemy = hero . …" at bounding box center [313, 68] width 101 height 114
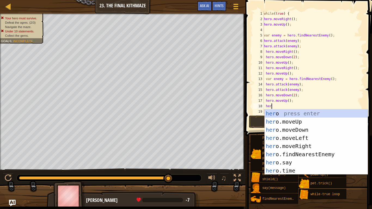
type textarea "hero"
click at [282, 147] on div "hero press enter hero .moveUp press enter hero .moveDown press enter hero .move…" at bounding box center [316, 151] width 103 height 82
click at [282, 148] on span "pet.fetch(item)" at bounding box center [276, 148] width 29 height 4
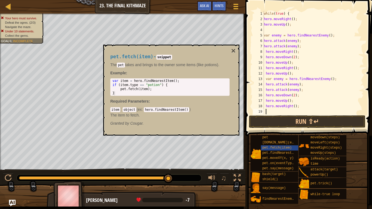
scroll to position [2, 0]
click at [287, 117] on button "Run ⇧↵" at bounding box center [307, 121] width 117 height 13
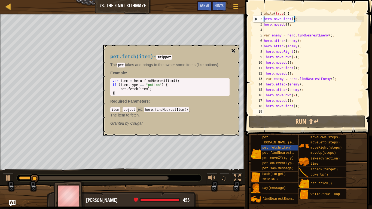
click at [232, 54] on button "×" at bounding box center [233, 51] width 4 height 8
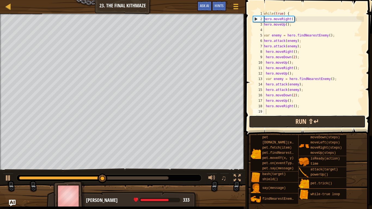
click at [276, 120] on button "Run ⇧↵" at bounding box center [307, 121] width 117 height 13
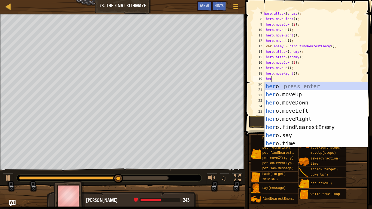
scroll to position [2, 1]
click at [259, 122] on button "Run ⇧↵" at bounding box center [307, 121] width 117 height 13
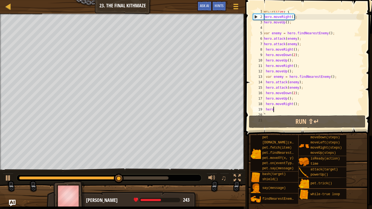
scroll to position [2, 0]
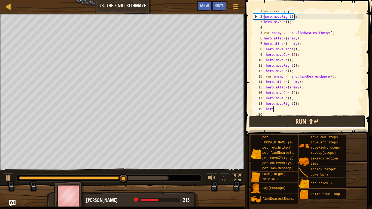
click at [331, 119] on button "Run ⇧↵" at bounding box center [307, 121] width 117 height 13
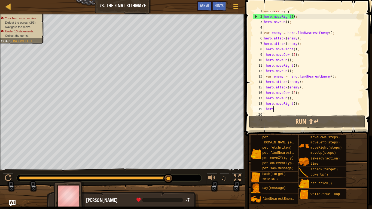
click at [291, 94] on div "while ( true ) { hero . moveRight ( ) ; hero . moveUp ( ) ; var enemy = hero . …" at bounding box center [313, 65] width 101 height 114
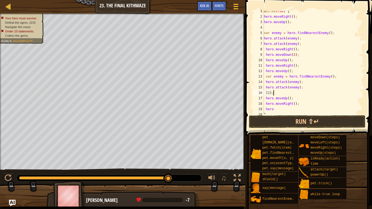
click at [275, 93] on div "while ( true ) { hero . moveRight ( ) ; hero . moveUp ( ) ; var enemy = hero . …" at bounding box center [313, 65] width 101 height 114
type textarea "("
click at [278, 104] on div "while ( true ) { hero . moveRight ( ) ; hero . moveUp ( ) ; var enemy = hero . …" at bounding box center [313, 65] width 101 height 114
type textarea "hero."
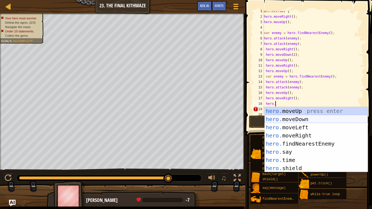
click at [292, 121] on div "hero. moveUp press enter hero. moveDown press enter hero. moveLeft press enter …" at bounding box center [316, 148] width 103 height 82
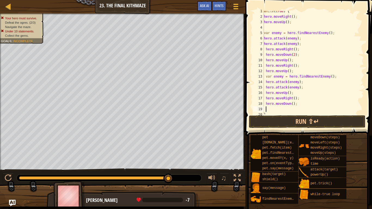
click at [293, 104] on div "while ( true ) { hero . moveRight ( ) ; hero . moveUp ( ) ; var enemy = hero . …" at bounding box center [313, 65] width 101 height 114
click at [290, 123] on button "Run ⇧↵" at bounding box center [307, 121] width 117 height 13
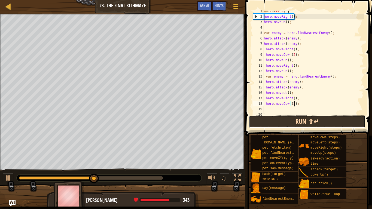
click at [316, 122] on button "Run ⇧↵" at bounding box center [307, 121] width 117 height 13
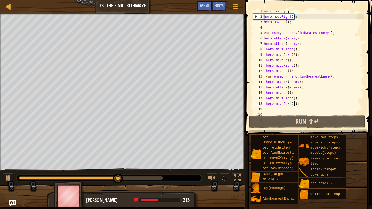
click at [294, 97] on div "while ( true ) { hero . moveRight ( ) ; hero . moveUp ( ) ; var enemy = hero . …" at bounding box center [313, 65] width 101 height 114
click at [293, 105] on div "while ( true ) { hero . moveRight ( ) ; hero . moveUp ( ) ; var enemy = hero . …" at bounding box center [313, 65] width 101 height 114
click at [293, 106] on div "while ( true ) { hero . moveRight ( ) ; hero . moveUp ( ) ; var enemy = hero . …" at bounding box center [313, 65] width 101 height 114
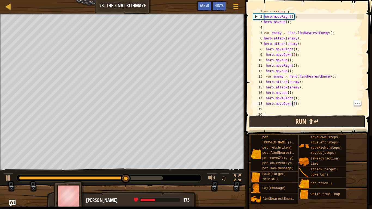
click at [309, 120] on button "Run ⇧↵" at bounding box center [307, 121] width 117 height 13
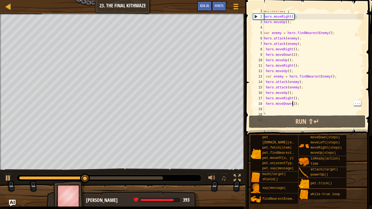
click at [295, 92] on div "while ( true ) { hero . moveRight ( ) ; hero . moveUp ( ) ; var enemy = hero . …" at bounding box center [313, 65] width 101 height 114
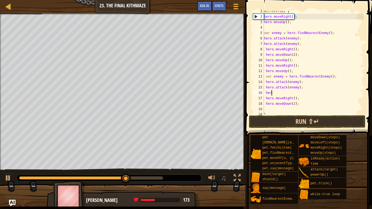
type textarea "h"
type textarea "hero.attack(enemy);"
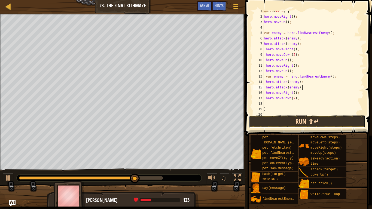
click at [331, 125] on button "Run ⇧↵" at bounding box center [307, 121] width 117 height 13
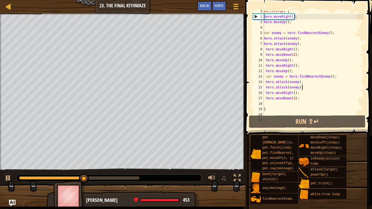
click at [267, 104] on div "while ( true ) { hero . moveRight ( ) ; hero . moveUp ( ) ; var enemy = hero . …" at bounding box center [313, 65] width 101 height 114
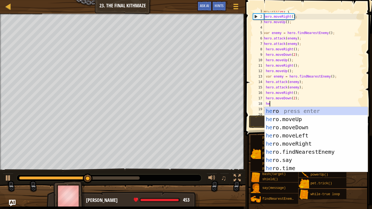
type textarea "hero"
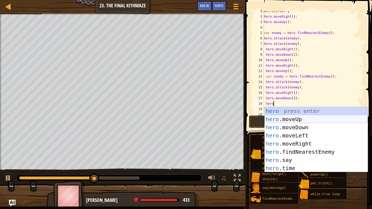
click at [294, 120] on div "hero press enter hero .moveUp press enter hero .moveDown press enter hero .move…" at bounding box center [316, 148] width 103 height 82
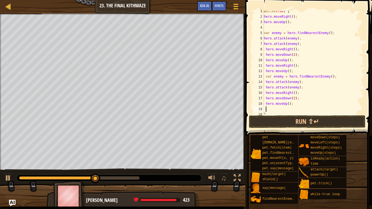
scroll to position [2, 0]
click at [289, 105] on div "while ( true ) { hero . moveRight ( ) ; hero . moveUp ( ) ; var enemy = hero . …" at bounding box center [313, 65] width 101 height 114
type textarea "hero.moveUp();"
click at [276, 107] on div "while ( true ) { hero . moveRight ( ) ; hero . moveUp ( ) ; var enemy = hero . …" at bounding box center [313, 65] width 101 height 114
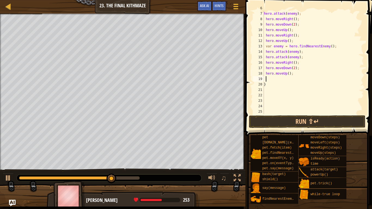
scroll to position [33, 0]
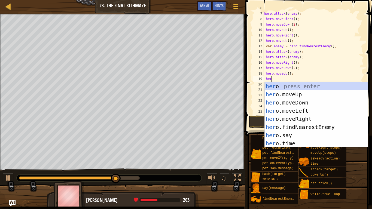
type textarea "hero"
click at [283, 119] on div "hero press enter hero .moveUp press enter hero .moveDown press enter hero .move…" at bounding box center [316, 123] width 103 height 82
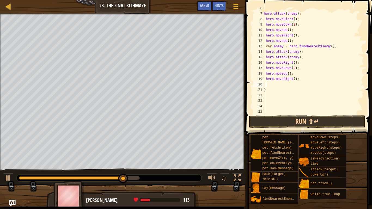
scroll to position [2, 0]
click at [283, 126] on button "Run ⇧↵" at bounding box center [307, 121] width 117 height 13
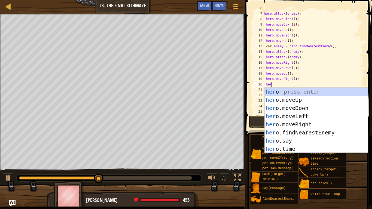
type textarea "hero"
click at [294, 99] on div "hero press enter hero .moveUp press enter hero .moveDown press enter hero .move…" at bounding box center [316, 129] width 103 height 82
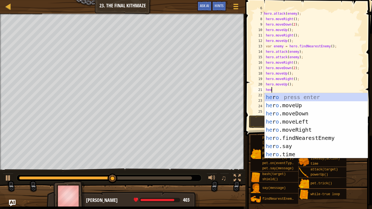
scroll to position [2, 1]
type textarea "h"
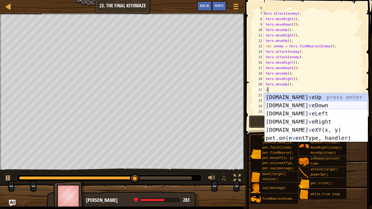
scroll to position [2, 1]
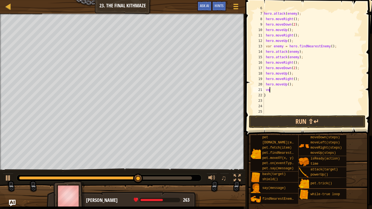
type textarea "v"
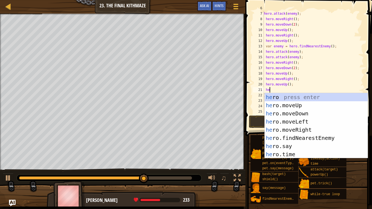
scroll to position [2, 1]
type textarea "hero"
click at [339, 138] on div "hero press enter hero .moveUp press enter hero .moveDown press enter hero .move…" at bounding box center [316, 134] width 103 height 82
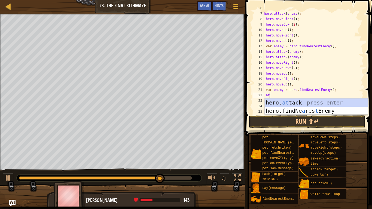
scroll to position [2, 1]
click at [296, 102] on div "hero. at tack press enter hero.findNe a res t Enemy press enter" at bounding box center [316, 115] width 103 height 33
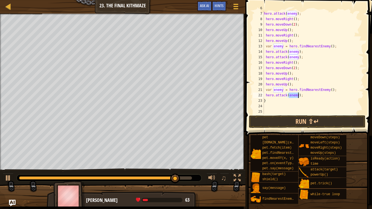
click at [283, 101] on div "hero . attack ( enemy ) ; hero . attack ( enemy ) ; hero . moveRight ( ) ; hero…" at bounding box center [313, 62] width 101 height 114
click at [304, 96] on div "hero . attack ( enemy ) ; hero . attack ( enemy ) ; hero . moveRight ( ) ; hero…" at bounding box center [313, 62] width 101 height 114
type textarea "hero.attack(enemy);"
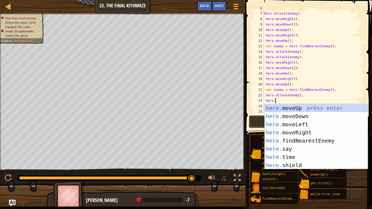
scroll to position [2, 2]
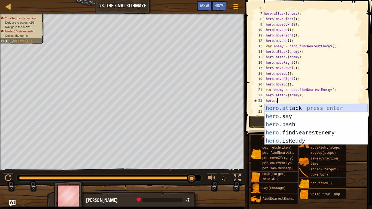
click at [299, 111] on div "hero.a ttack press enter hero. s a y press enter hero. b a sh press enter hero.…" at bounding box center [316, 132] width 103 height 57
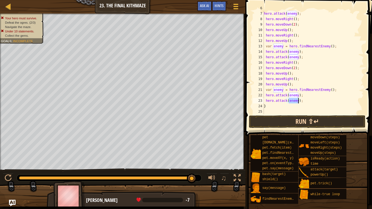
type textarea "hero.attack(enemy);"
click at [294, 124] on button "Run ⇧↵" at bounding box center [307, 121] width 117 height 13
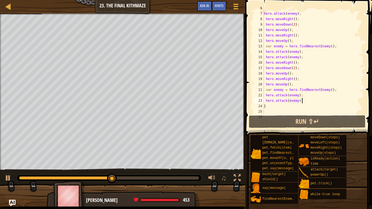
click at [303, 103] on div "hero . attack ( enemy ) ; hero . attack ( enemy ) ; hero . moveRight ( ) ; hero…" at bounding box center [313, 62] width 101 height 114
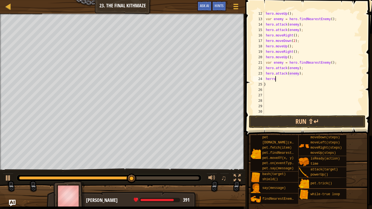
scroll to position [2, 1]
type textarea "hero"
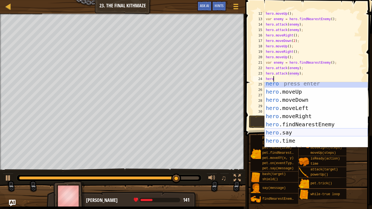
scroll to position [2, 0]
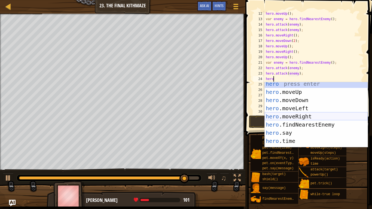
click at [296, 116] on div "hero press enter hero .moveUp press enter hero .moveDown press enter hero .move…" at bounding box center [316, 121] width 103 height 82
click at [296, 116] on button "Run ⇧↵" at bounding box center [307, 121] width 117 height 13
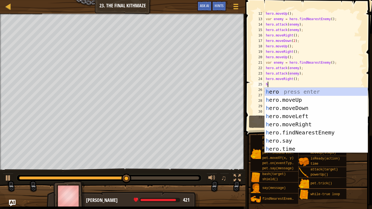
type textarea "hero"
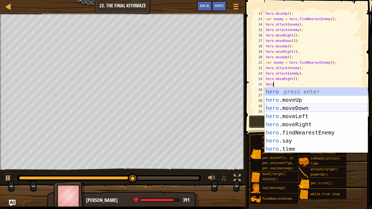
click at [290, 106] on div "hero press enter hero .moveUp press enter hero .moveDown press enter hero .move…" at bounding box center [316, 129] width 103 height 82
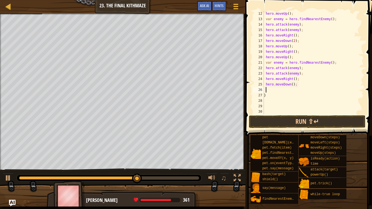
scroll to position [2, 0]
click at [290, 109] on div "hero . moveUp ( ) ; var enemy = hero . findNearestEnemy ( ) ; hero . attack ( e…" at bounding box center [313, 68] width 101 height 114
click at [293, 84] on div "hero . moveUp ( ) ; var enemy = hero . findNearestEnemy ( ) ; hero . attack ( e…" at bounding box center [313, 68] width 101 height 114
type textarea "hero.moveDown(2);"
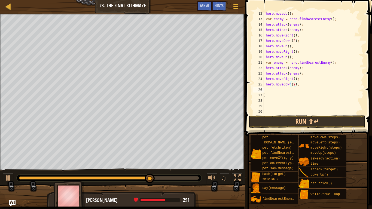
click at [279, 88] on div "hero . moveUp ( ) ; var enemy = hero . findNearestEnemy ( ) ; hero . attack ( e…" at bounding box center [313, 68] width 101 height 114
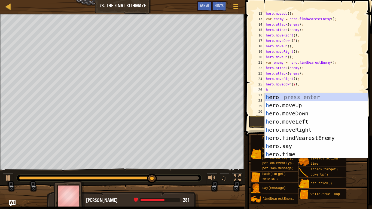
type textarea "hero"
click at [283, 105] on div "hero press enter hero .moveUp press enter hero .moveDown press enter hero .move…" at bounding box center [316, 134] width 103 height 82
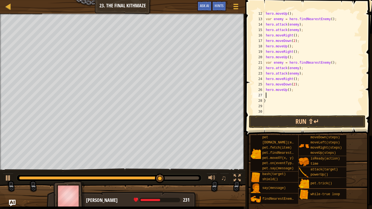
scroll to position [2, 0]
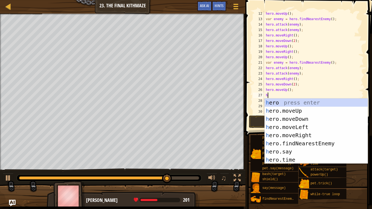
type textarea "hero"
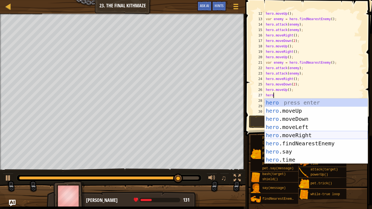
click at [285, 137] on div "hero press enter hero .moveUp press enter hero .moveDown press enter hero .move…" at bounding box center [316, 140] width 103 height 82
click at [285, 135] on div "pet" at bounding box center [279, 137] width 37 height 5
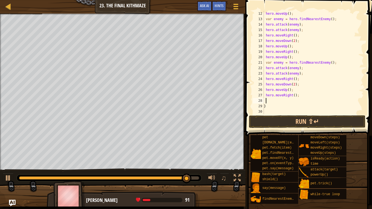
scroll to position [2, 0]
click at [284, 120] on button "Run ⇧↵" at bounding box center [307, 121] width 117 height 13
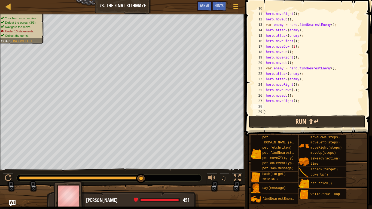
scroll to position [82, 0]
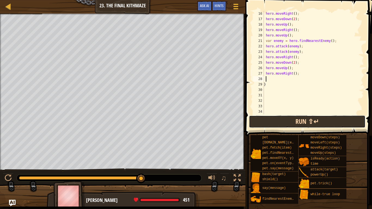
click at [273, 118] on button "Run ⇧↵" at bounding box center [307, 121] width 117 height 13
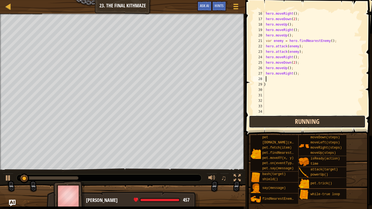
click at [273, 118] on button "Running" at bounding box center [307, 121] width 117 height 13
click at [273, 124] on button "Running" at bounding box center [307, 121] width 117 height 13
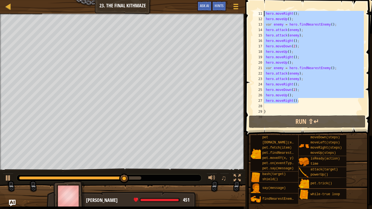
scroll to position [0, 0]
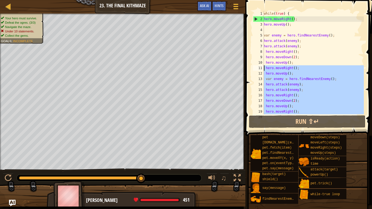
drag, startPoint x: 299, startPoint y: 74, endPoint x: 264, endPoint y: 68, distance: 35.7
click at [264, 68] on div "while ( true ) { hero . moveRight ( ) ; hero . moveUp ( ) ; var enemy = hero . …" at bounding box center [313, 68] width 101 height 114
type textarea "hero.moveRight(); hero.moveUp();"
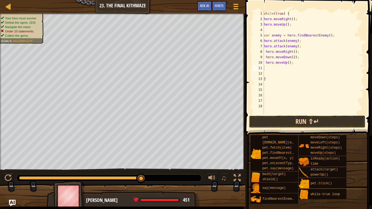
click at [338, 125] on button "Run ⇧↵" at bounding box center [307, 121] width 117 height 13
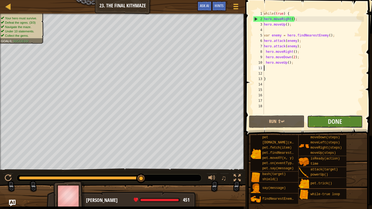
click at [348, 121] on button "Done" at bounding box center [335, 121] width 56 height 13
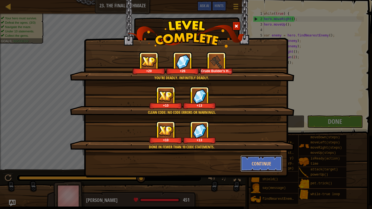
click at [274, 165] on button "Continue" at bounding box center [262, 164] width 42 height 16
click at [260, 171] on div "You're deadly. Infinitely deadly. +20 +26 Crude Builder's Hammer Clean code: no…" at bounding box center [186, 104] width 372 height 209
click at [262, 162] on div "You're deadly. Infinitely deadly. +20 +26 Crude Builder's Hammer Clean code: no…" at bounding box center [186, 104] width 372 height 209
click at [267, 168] on div "You're deadly. Infinitely deadly. +20 +26 Crude Builder's Hammer Clean code: no…" at bounding box center [186, 104] width 372 height 209
click at [267, 161] on div "You're deadly. Infinitely deadly. +20 +26 Crude Builder's Hammer Clean code: no…" at bounding box center [186, 104] width 372 height 209
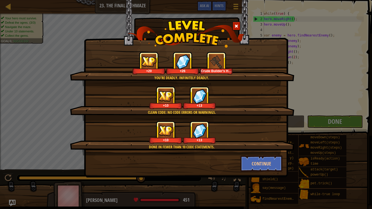
click at [267, 168] on div "You're deadly. Infinitely deadly. +20 +26 Crude Builder's Hammer Clean code: no…" at bounding box center [186, 104] width 372 height 209
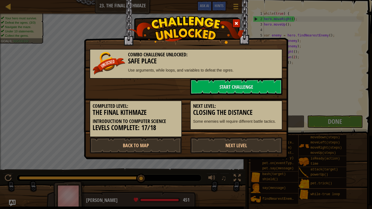
click at [262, 162] on div "Combo Challenge Unlocked: Safe Place Use arguments, while loops, and variables …" at bounding box center [186, 104] width 372 height 209
click at [244, 142] on link "Next Level" at bounding box center [236, 145] width 92 height 16
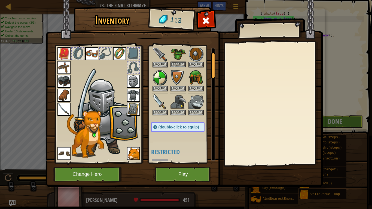
scroll to position [19, 0]
click at [196, 126] on span "(double-click to equip)" at bounding box center [179, 126] width 41 height 4
click at [167, 126] on span "(double-click to equip)" at bounding box center [179, 126] width 41 height 4
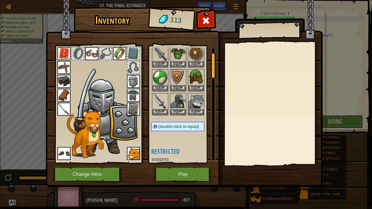
click at [167, 126] on span "(double-click to equip)" at bounding box center [179, 126] width 41 height 4
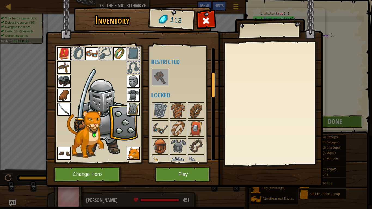
scroll to position [107, 0]
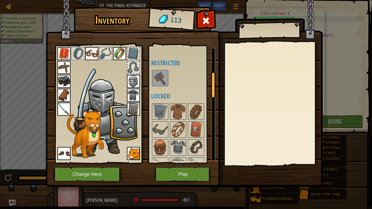
click at [161, 80] on img at bounding box center [160, 78] width 15 height 15
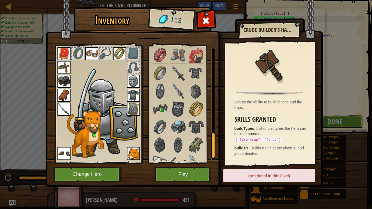
scroll to position [408, 0]
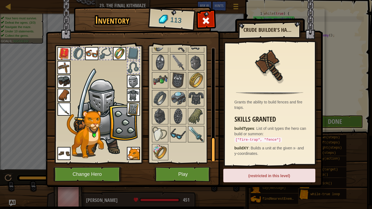
click at [197, 133] on img at bounding box center [196, 134] width 15 height 15
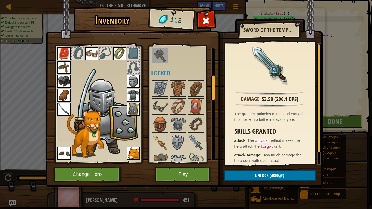
scroll to position [133, 0]
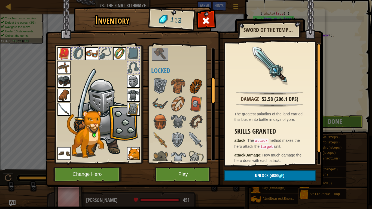
click at [199, 85] on img at bounding box center [196, 85] width 15 height 15
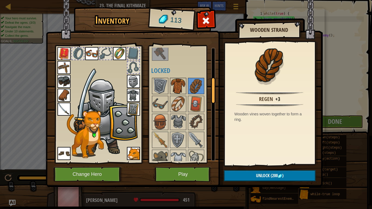
click at [178, 87] on img at bounding box center [178, 85] width 15 height 15
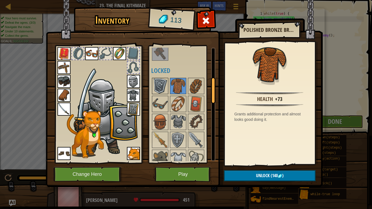
click at [164, 90] on img at bounding box center [160, 85] width 15 height 15
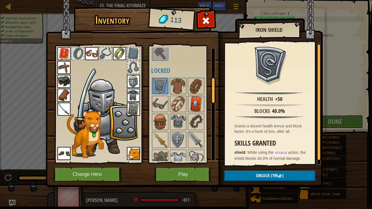
click at [199, 105] on img at bounding box center [196, 103] width 15 height 15
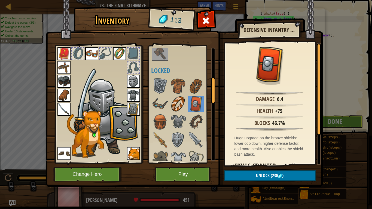
click at [180, 106] on img at bounding box center [178, 103] width 15 height 15
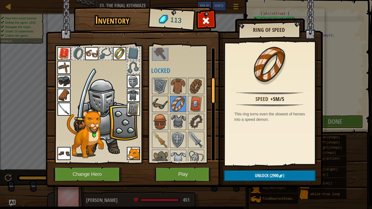
click at [168, 105] on img at bounding box center [160, 103] width 15 height 15
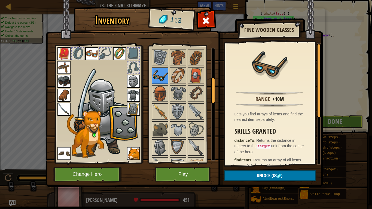
scroll to position [166, 0]
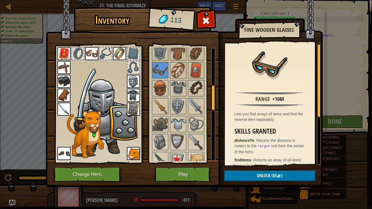
click at [191, 95] on img at bounding box center [196, 88] width 15 height 15
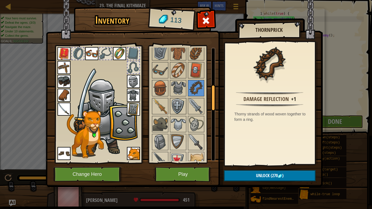
click at [181, 107] on img at bounding box center [178, 106] width 15 height 15
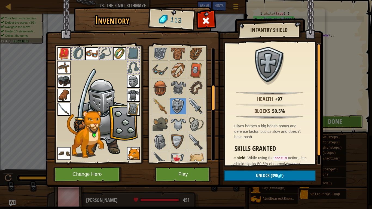
click at [195, 105] on img at bounding box center [196, 106] width 15 height 15
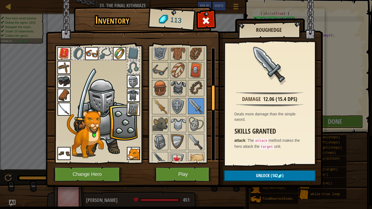
click at [179, 90] on img at bounding box center [178, 88] width 15 height 15
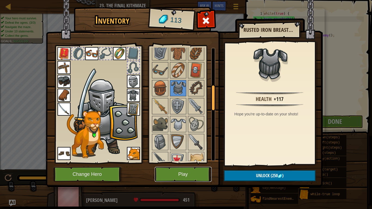
click at [187, 177] on button "Play" at bounding box center [183, 174] width 57 height 15
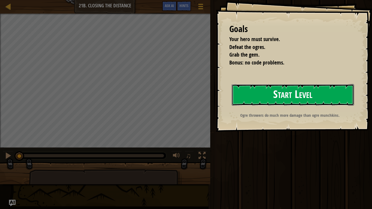
click at [280, 91] on button "Start Level" at bounding box center [293, 95] width 122 height 22
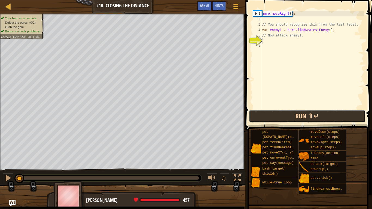
click at [308, 116] on button "Run ⇧↵" at bounding box center [307, 116] width 117 height 13
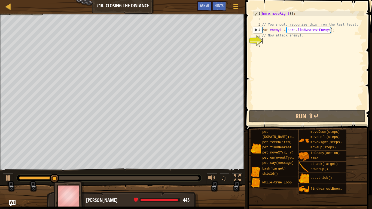
click at [302, 37] on div "hero . moveRight ( ) ; // You should recognize this from the last level. var en…" at bounding box center [312, 65] width 103 height 109
type textarea "/"
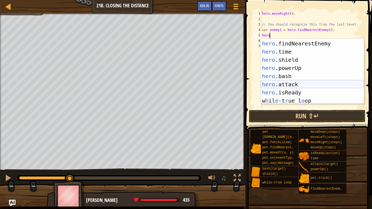
scroll to position [32, 0]
click at [300, 86] on div "hero .moveRight press enter hero .findNearestEnemy press enter hero .time press…" at bounding box center [312, 73] width 103 height 82
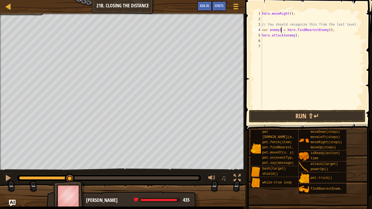
click at [281, 31] on div "hero . moveRight ( ) ; // You should recognize this from the last level. var en…" at bounding box center [312, 65] width 103 height 109
type textarea "var enemy = hero.findNearestEnemy();"
click at [281, 113] on button "Run ⇧↵" at bounding box center [307, 116] width 117 height 13
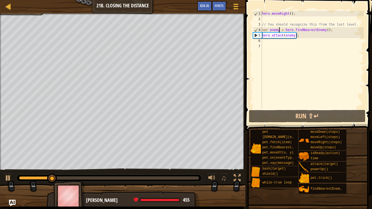
click at [269, 42] on div "hero . moveRight ( ) ; // You should recognize this from the last level. var en…" at bounding box center [312, 65] width 103 height 109
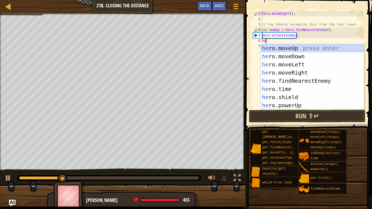
scroll to position [2, 1]
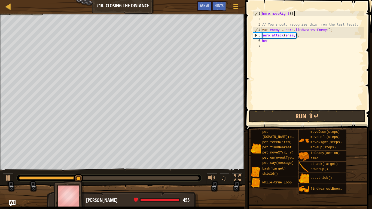
click at [295, 14] on div "hero . moveRight ( ) ; // You should recognize this from the last level. var en…" at bounding box center [312, 65] width 103 height 109
type textarea "h"
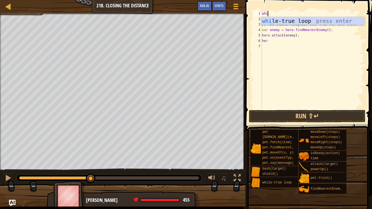
type textarea "while"
click at [337, 19] on div "while -true loop press enter" at bounding box center [312, 29] width 103 height 25
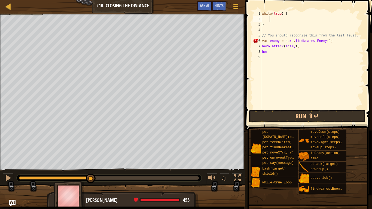
scroll to position [2, 1]
click at [265, 25] on div "while ( true ) { } // You should recognize this from the last level. var enemy …" at bounding box center [312, 65] width 103 height 109
type textarea "}"
click at [264, 59] on div "while ( true ) { // You should recognize this from the last level. var enemy = …" at bounding box center [312, 65] width 103 height 109
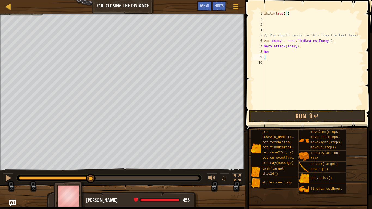
click at [359, 33] on div "while ( true ) { // You should recognize this from the last level. var enemy = …" at bounding box center [313, 65] width 101 height 109
type textarea "/"
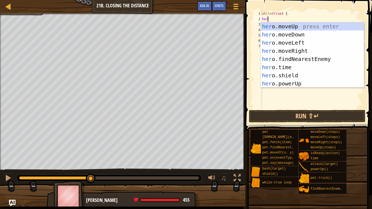
scroll to position [2, 1]
type textarea "hero"
click at [314, 50] on div "hero .moveUp press enter hero .moveDown press enter hero .moveLeft press enter …" at bounding box center [312, 63] width 103 height 82
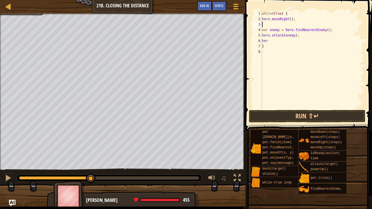
scroll to position [2, 0]
click at [283, 112] on button "Run ⇧↵" at bounding box center [307, 116] width 117 height 13
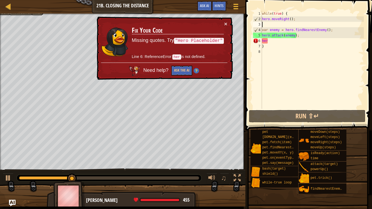
click at [272, 41] on div "while ( true ) { hero . moveRight ( ) ; var enemy = hero . findNearestEnemy ( )…" at bounding box center [312, 65] width 103 height 109
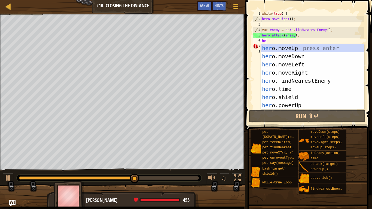
scroll to position [2, 0]
type textarea "h"
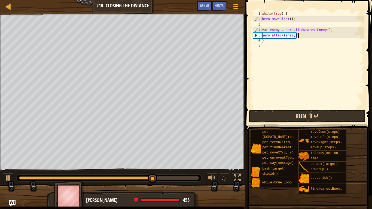
type textarea "hero.attack(enemy);"
click at [259, 119] on button "Run ⇧↵" at bounding box center [307, 116] width 117 height 13
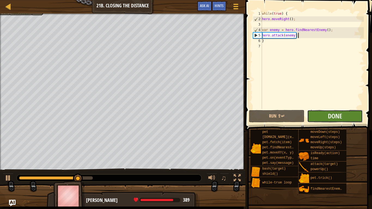
click at [319, 119] on button "Done" at bounding box center [335, 116] width 56 height 13
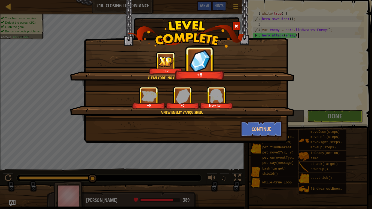
scroll to position [2, 0]
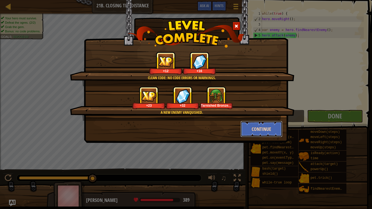
click at [256, 128] on button "Continue" at bounding box center [262, 129] width 42 height 16
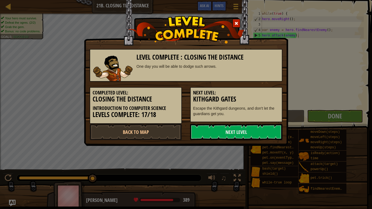
click at [256, 128] on link "Next Level" at bounding box center [236, 132] width 92 height 16
click at [209, 138] on link "Next Level" at bounding box center [236, 132] width 92 height 16
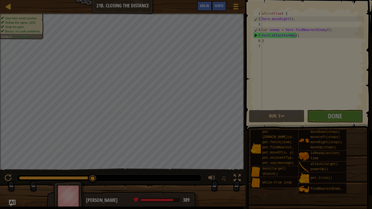
click at [217, 134] on div at bounding box center [186, 104] width 372 height 209
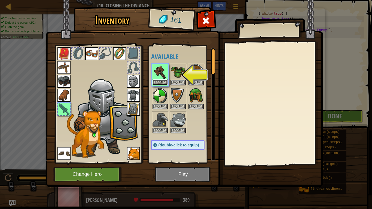
click at [159, 83] on button "Equip" at bounding box center [160, 83] width 15 height 6
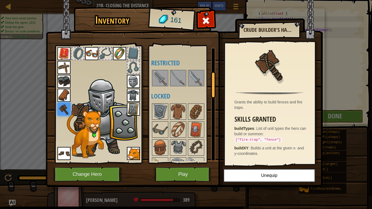
scroll to position [107, 0]
click at [176, 80] on img at bounding box center [178, 77] width 15 height 15
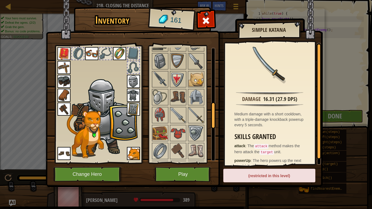
scroll to position [247, 0]
click at [161, 131] on img at bounding box center [160, 133] width 15 height 15
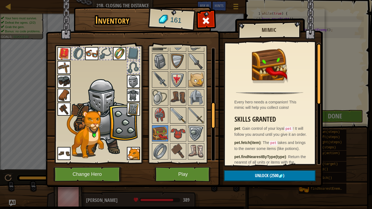
click at [178, 112] on img at bounding box center [178, 115] width 15 height 15
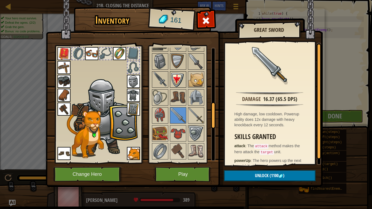
click at [174, 77] on img at bounding box center [178, 79] width 15 height 15
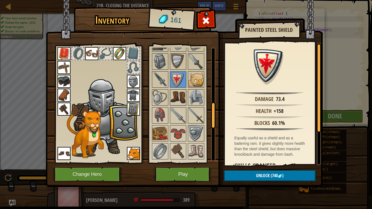
click at [175, 93] on img at bounding box center [178, 97] width 15 height 15
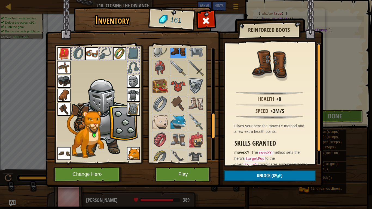
scroll to position [294, 0]
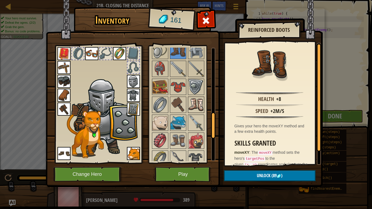
click at [193, 103] on img at bounding box center [196, 104] width 15 height 15
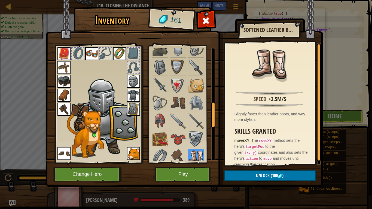
scroll to position [240, 0]
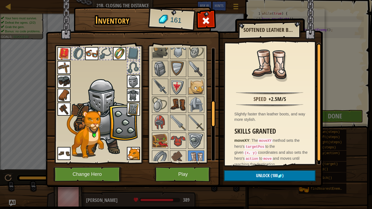
click at [180, 107] on img at bounding box center [178, 104] width 15 height 15
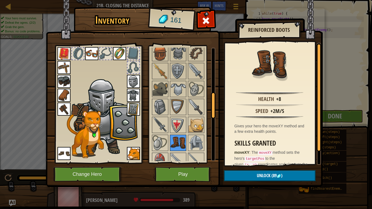
scroll to position [201, 0]
click at [66, 156] on img at bounding box center [63, 153] width 13 height 13
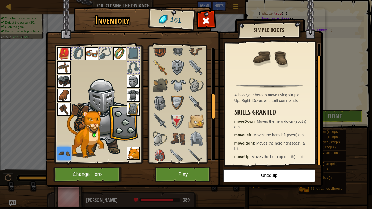
scroll to position [210, 0]
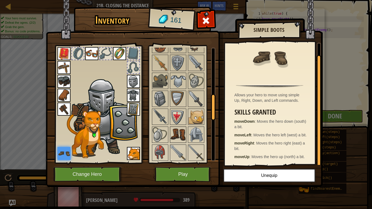
click at [179, 135] on img at bounding box center [178, 134] width 15 height 15
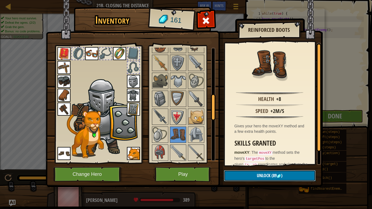
click at [286, 177] on button "Unlock (89 )" at bounding box center [270, 175] width 92 height 11
click at [285, 177] on button "Confirm" at bounding box center [270, 175] width 92 height 11
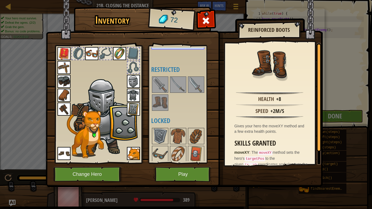
scroll to position [102, 0]
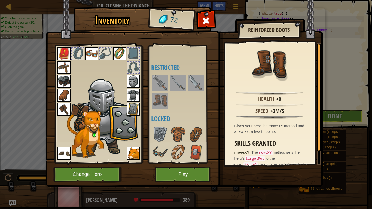
click at [160, 103] on img at bounding box center [160, 100] width 15 height 15
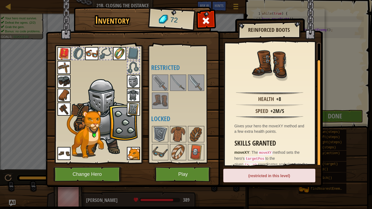
scroll to position [18, 0]
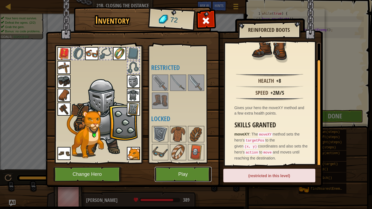
click at [192, 171] on button "Play" at bounding box center [183, 174] width 57 height 15
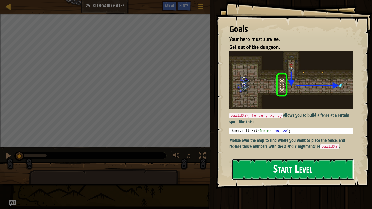
click at [319, 169] on button "Start Level" at bounding box center [293, 170] width 122 height 22
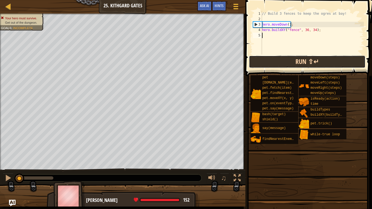
click at [348, 60] on button "Run ⇧↵" at bounding box center [307, 62] width 117 height 13
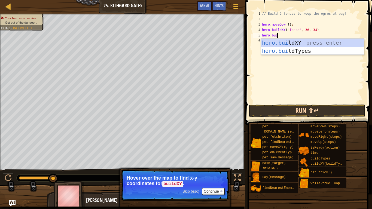
scroll to position [2, 2]
click at [293, 41] on div "hero.buil dXY press enter hero.buil dTypes press enter" at bounding box center [312, 55] width 103 height 33
type textarea "hero.buildXY("fence", 36, 30);"
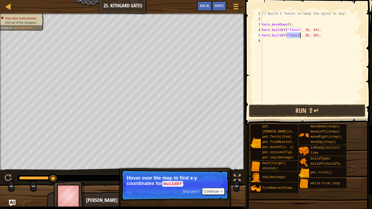
click at [265, 39] on div "// Build 3 fences to keep the ogres at bay! hero . moveDown ( ) ; hero . buildX…" at bounding box center [312, 63] width 103 height 104
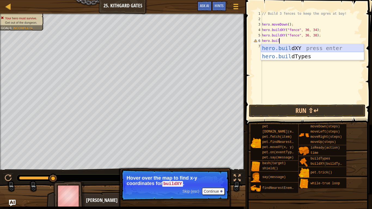
click at [294, 45] on div "hero.buil dXY press enter hero.buil dTypes press enter" at bounding box center [312, 60] width 103 height 33
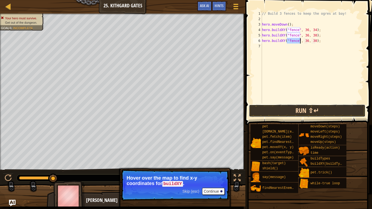
click at [290, 113] on button "Run ⇧↵" at bounding box center [307, 111] width 117 height 13
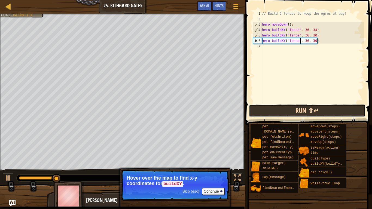
click at [340, 112] on button "Run ⇧↵" at bounding box center [307, 111] width 117 height 13
click at [273, 108] on button "Run ⇧↵" at bounding box center [307, 111] width 117 height 13
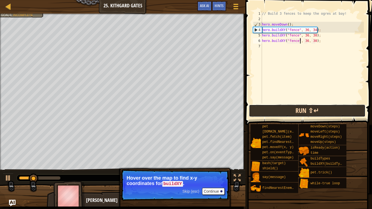
click at [273, 108] on button "Run ⇧↵" at bounding box center [307, 111] width 117 height 13
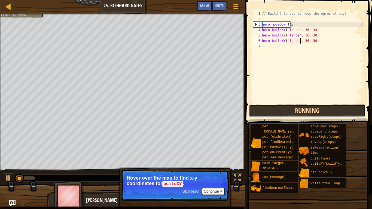
click at [274, 108] on button "Running" at bounding box center [307, 111] width 117 height 13
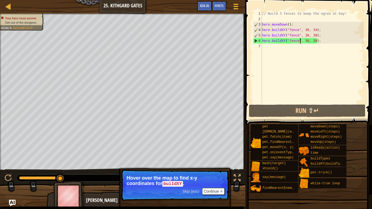
click at [315, 41] on div "// Build 3 fences to keep the ogres at bay! hero . moveDown ( ) ; hero . buildX…" at bounding box center [312, 63] width 103 height 104
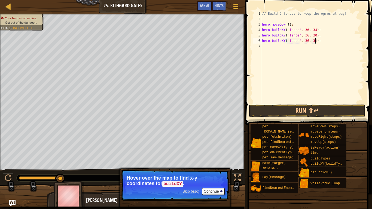
scroll to position [2, 8]
click at [294, 114] on button "Run ⇧↵" at bounding box center [307, 111] width 117 height 13
click at [302, 107] on button "Run ⇧↵" at bounding box center [307, 111] width 117 height 13
click at [311, 108] on button "Run ⇧↵" at bounding box center [307, 111] width 117 height 13
click at [304, 111] on button "Run ⇧↵" at bounding box center [307, 111] width 117 height 13
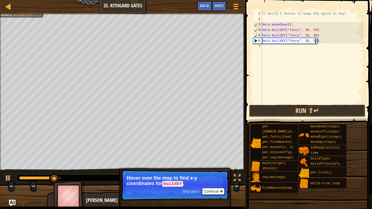
click at [311, 106] on button "Run ⇧↵" at bounding box center [307, 111] width 117 height 13
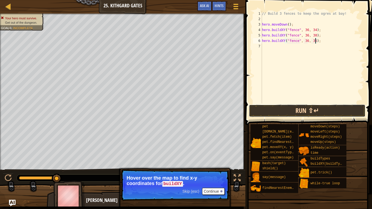
click at [310, 107] on button "Run ⇧↵" at bounding box center [307, 111] width 117 height 13
click at [276, 109] on button "Run ⇧↵" at bounding box center [307, 111] width 117 height 13
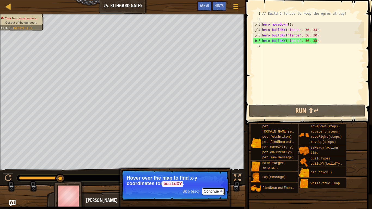
click at [224, 192] on button "Continue" at bounding box center [213, 191] width 23 height 7
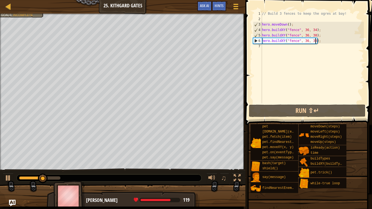
click at [282, 42] on div "// Build 3 fences to keep the ogres at bay! hero . moveDown ( ) ; hero . buildX…" at bounding box center [312, 63] width 103 height 104
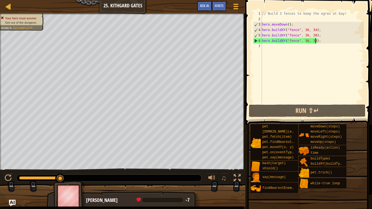
click at [316, 42] on div "// Build 3 fences to keep the ogres at bay! hero . moveDown ( ) ; hero . buildX…" at bounding box center [312, 63] width 103 height 104
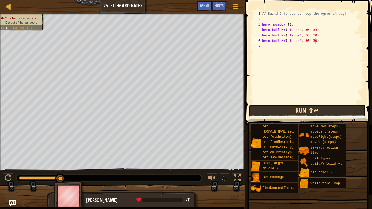
click at [297, 109] on button "Run ⇧↵" at bounding box center [307, 111] width 117 height 13
click at [292, 106] on button "Run ⇧↵" at bounding box center [307, 111] width 117 height 13
click at [329, 109] on button "Run ⇧↵" at bounding box center [307, 111] width 117 height 13
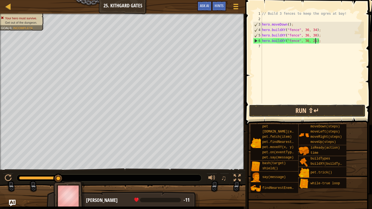
click at [335, 115] on button "Run ⇧↵" at bounding box center [307, 111] width 117 height 13
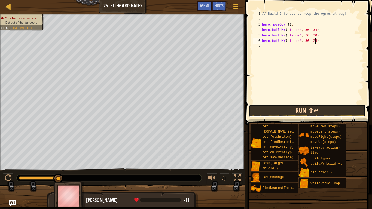
click at [334, 112] on button "Run ⇧↵" at bounding box center [307, 111] width 117 height 13
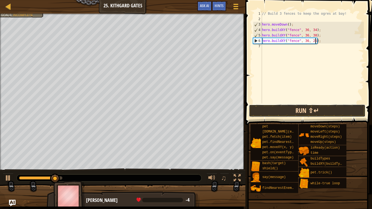
click at [341, 110] on button "Run ⇧↵" at bounding box center [307, 111] width 117 height 13
type textarea "hero.buildXY("fence", 36, 27);"
click at [341, 105] on button "Run ⇧↵" at bounding box center [307, 111] width 117 height 13
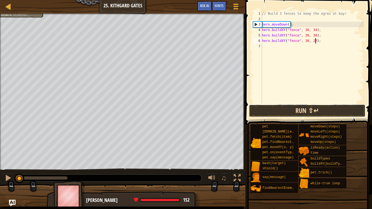
click at [343, 111] on button "Run ⇧↵" at bounding box center [307, 111] width 117 height 13
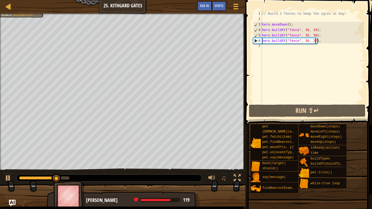
click at [279, 54] on div "// Build 3 fences to keep the ogres at bay! hero . moveDown ( ) ; hero . buildX…" at bounding box center [312, 63] width 103 height 104
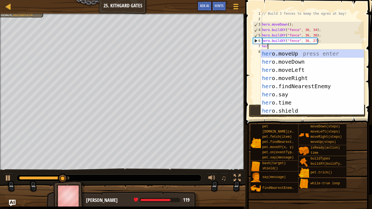
type textarea "hero"
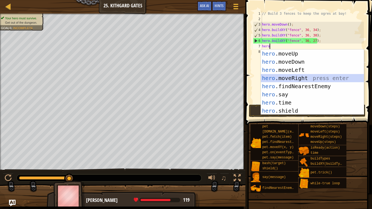
click at [293, 75] on div "hero .moveUp press enter hero .moveDown press enter hero .moveLeft press enter …" at bounding box center [312, 91] width 103 height 82
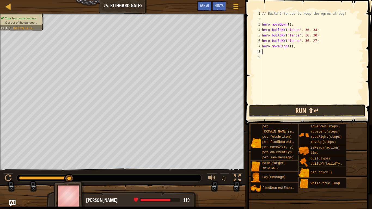
click at [297, 110] on button "Run ⇧↵" at bounding box center [307, 111] width 117 height 13
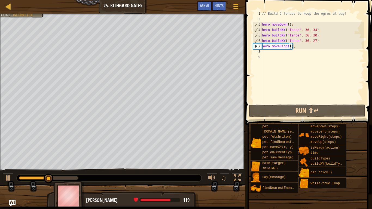
click at [291, 48] on div "// Build 3 fences to keep the ogres at bay! hero . moveDown ( ) ; hero . buildX…" at bounding box center [312, 63] width 103 height 104
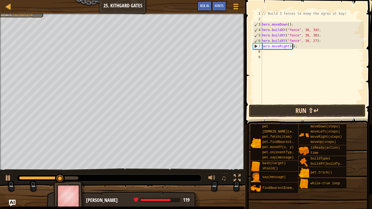
type textarea "hero.moveRight(6);"
click at [265, 111] on button "Run ⇧↵" at bounding box center [307, 111] width 117 height 13
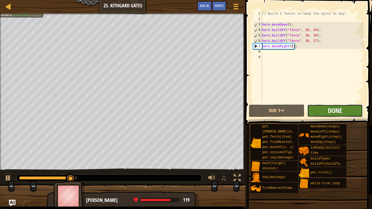
click at [328, 108] on button "Done" at bounding box center [335, 111] width 56 height 13
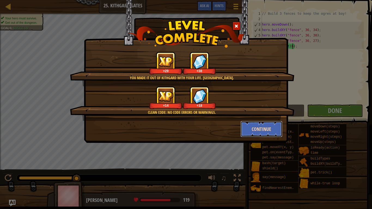
click at [254, 130] on button "Continue" at bounding box center [262, 129] width 42 height 16
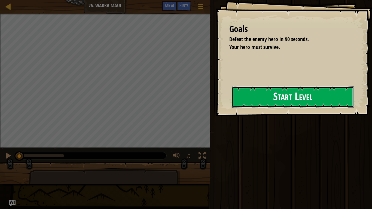
click at [242, 98] on button "Start Level" at bounding box center [293, 97] width 122 height 22
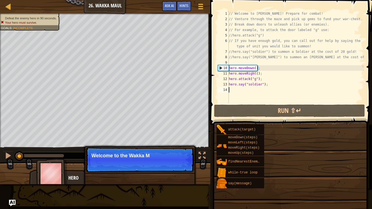
click at [371, 144] on div "Hints Videos 1 2 3 4 5 6 7 8 9 10 11 12 13 14 // Welcome to Wakka Maul! Prepare…" at bounding box center [290, 103] width 163 height 206
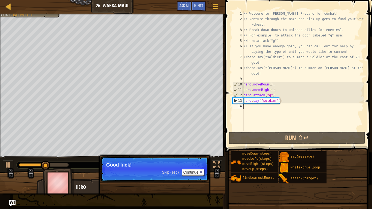
click at [196, 183] on div "Skip (esc) Continue Good luck!" at bounding box center [155, 197] width 114 height 81
click at [195, 174] on button "Continue" at bounding box center [193, 172] width 23 height 7
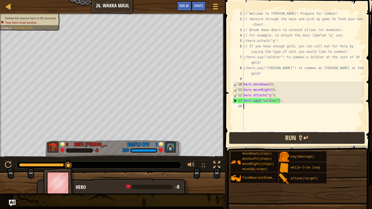
click at [303, 140] on button "Run ⇧↵" at bounding box center [297, 138] width 136 height 13
